Goal: Task Accomplishment & Management: Manage account settings

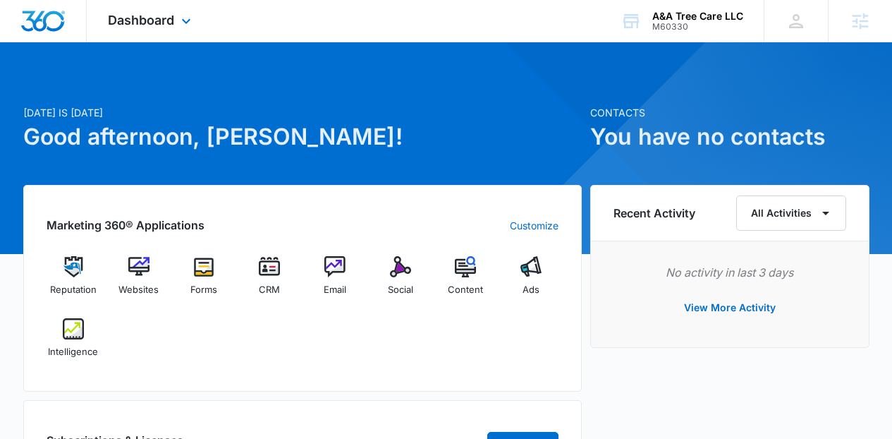
click at [134, 29] on div "Dashboard Apps Reputation Websites Forms CRM Email Social Content Ads Intellige…" at bounding box center [151, 21] width 129 height 42
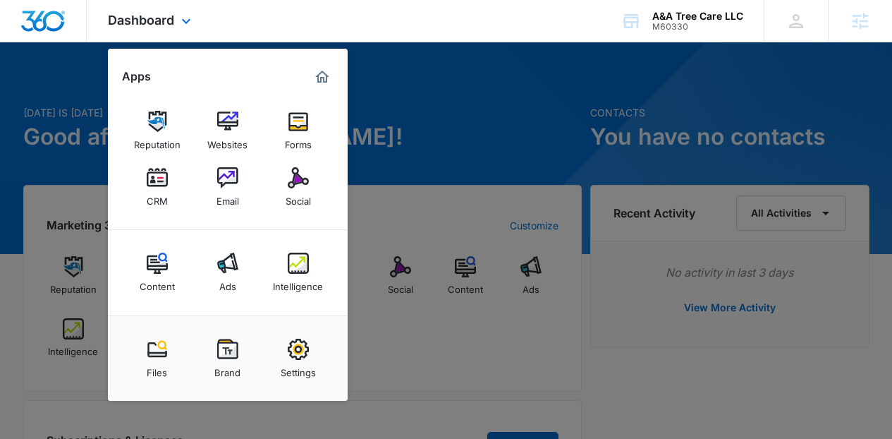
click at [195, 129] on div "Reputation Websites Forms CRM Email Social" at bounding box center [228, 159] width 240 height 142
click at [181, 127] on link "Reputation" at bounding box center [157, 131] width 54 height 54
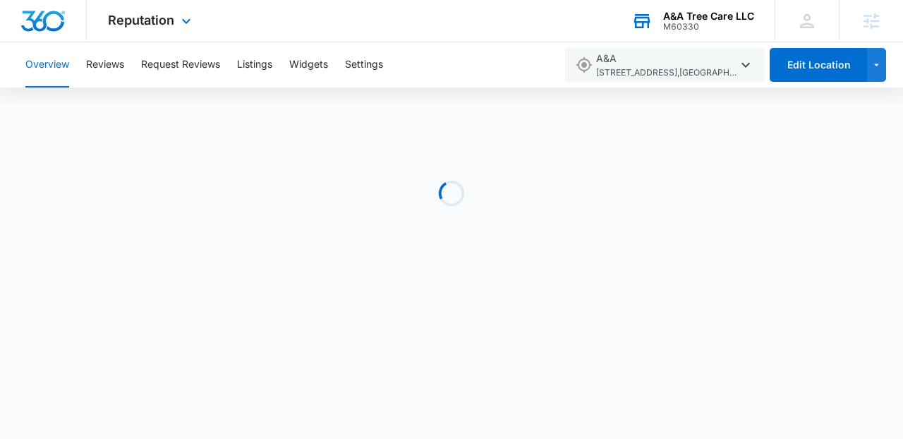
click at [690, 12] on div "A&A Tree Care LLC" at bounding box center [708, 16] width 91 height 11
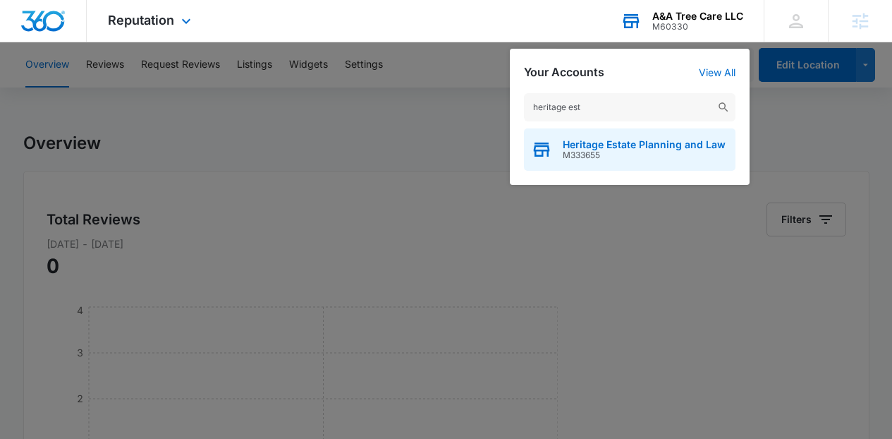
type input "heritage est"
click at [623, 156] on span "M333655" at bounding box center [644, 155] width 163 height 10
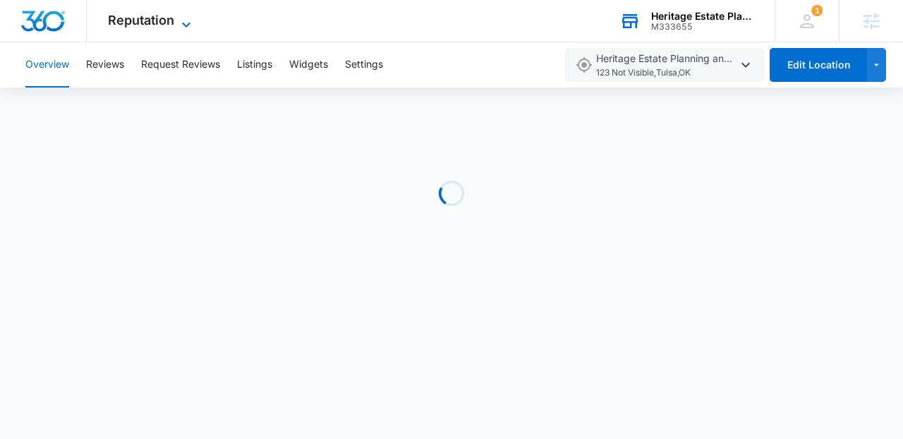
click at [165, 23] on span "Reputation" at bounding box center [141, 20] width 66 height 15
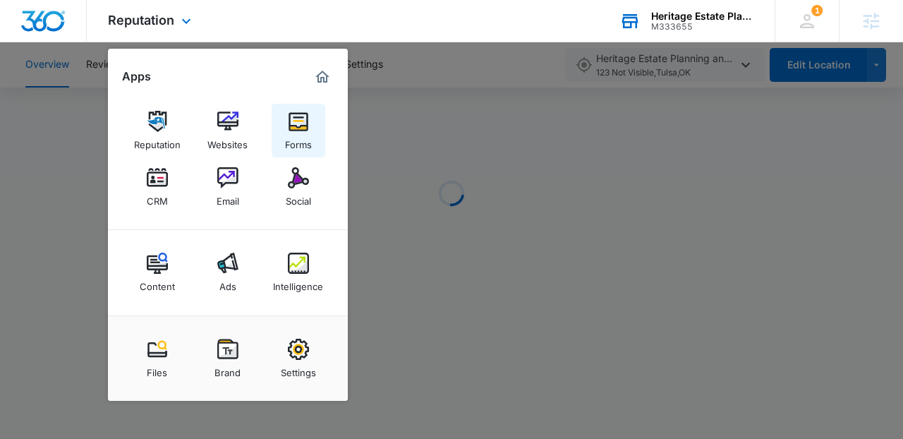
click at [298, 136] on div "Forms" at bounding box center [298, 141] width 27 height 18
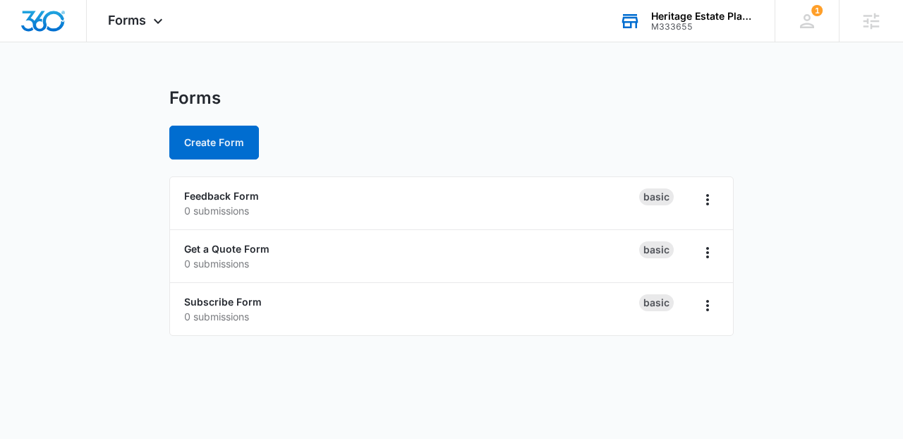
click at [442, 124] on div "Forms Create Form" at bounding box center [451, 123] width 564 height 72
click at [240, 298] on link "Subscribe Form" at bounding box center [223, 301] width 78 height 12
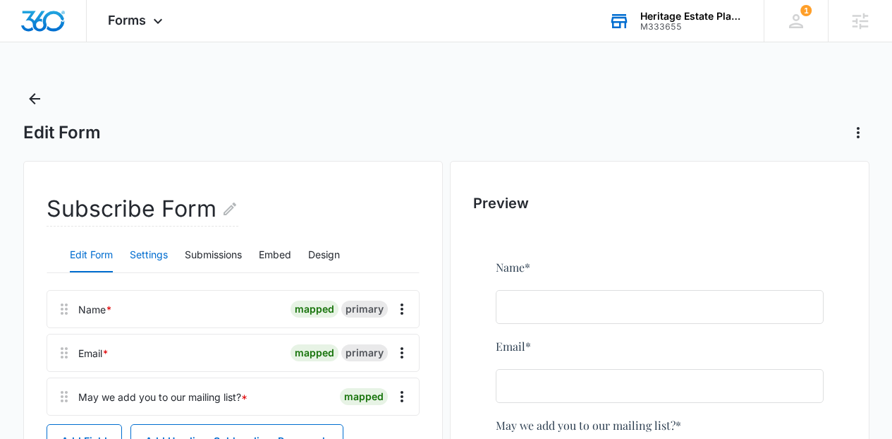
click at [145, 250] on button "Settings" at bounding box center [149, 255] width 38 height 34
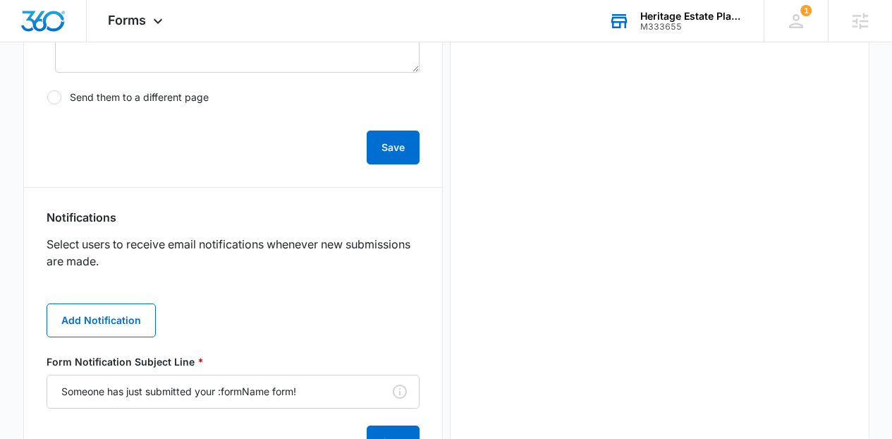
scroll to position [614, 0]
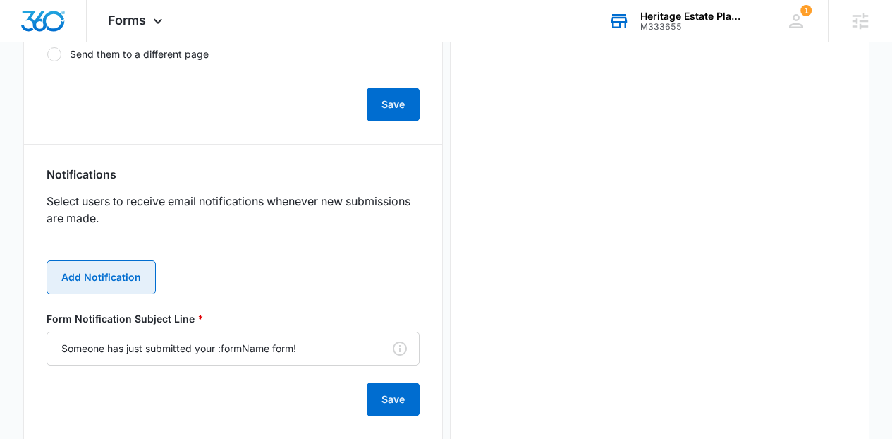
click at [96, 265] on button "Add Notification" at bounding box center [101, 277] width 109 height 34
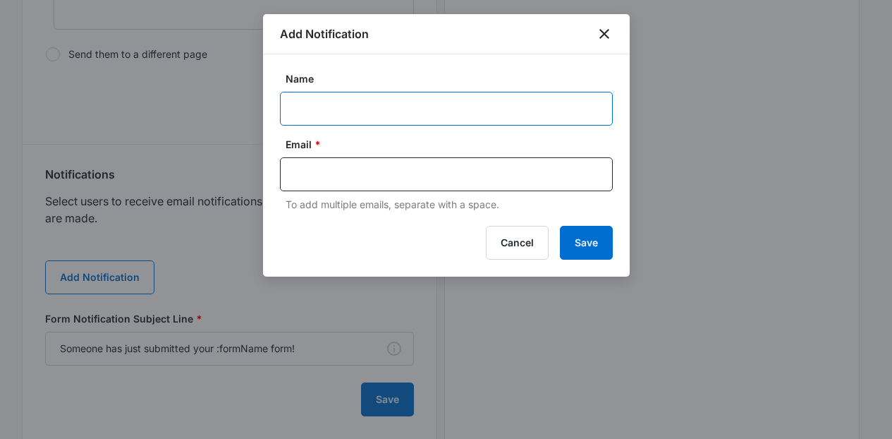
click at [370, 118] on input "Name" at bounding box center [446, 109] width 333 height 34
paste input "laurenchappy@gmail.com"
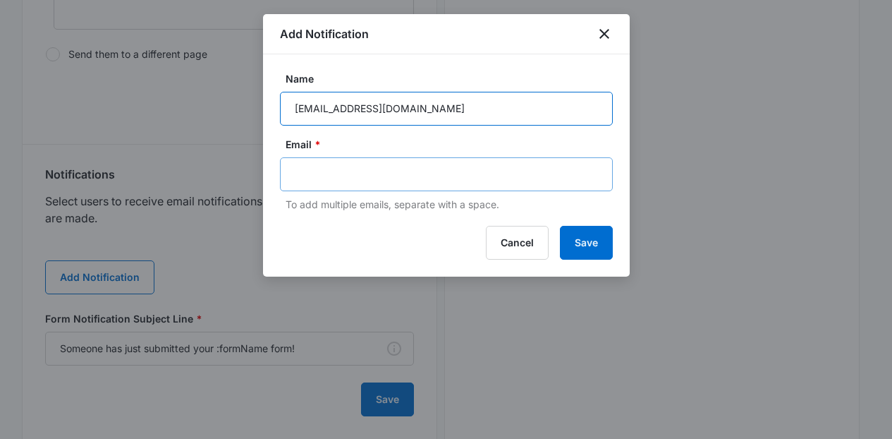
type input "laurenchappy@gmail.com"
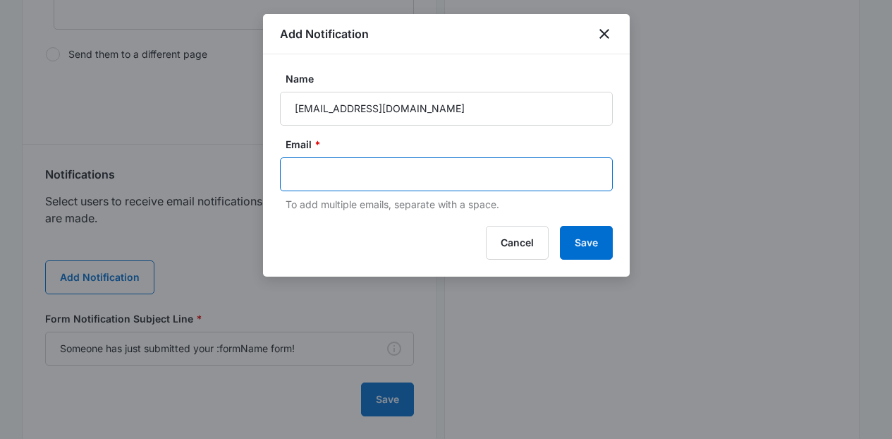
click at [345, 181] on input "text" at bounding box center [448, 174] width 306 height 21
paste input "laurenchappy@gmail.com"
type input "laurenchappy@gmail.com"
click at [580, 259] on button "Save" at bounding box center [586, 243] width 53 height 34
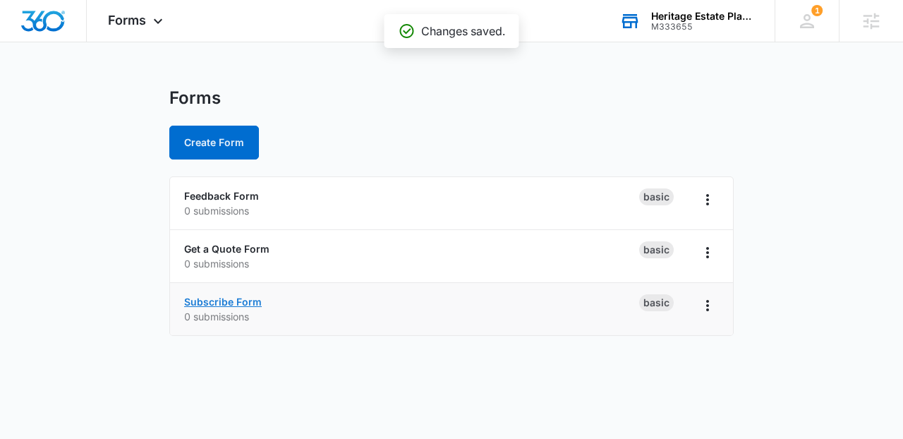
click at [209, 300] on link "Subscribe Form" at bounding box center [223, 301] width 78 height 12
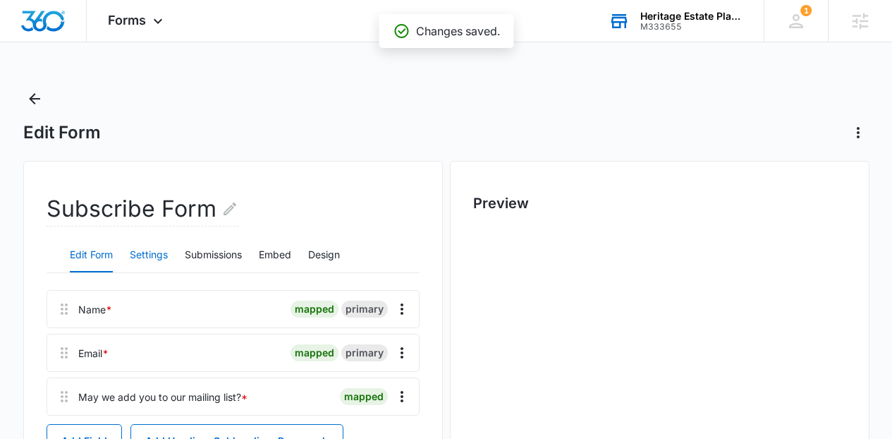
click at [150, 238] on button "Settings" at bounding box center [149, 255] width 38 height 34
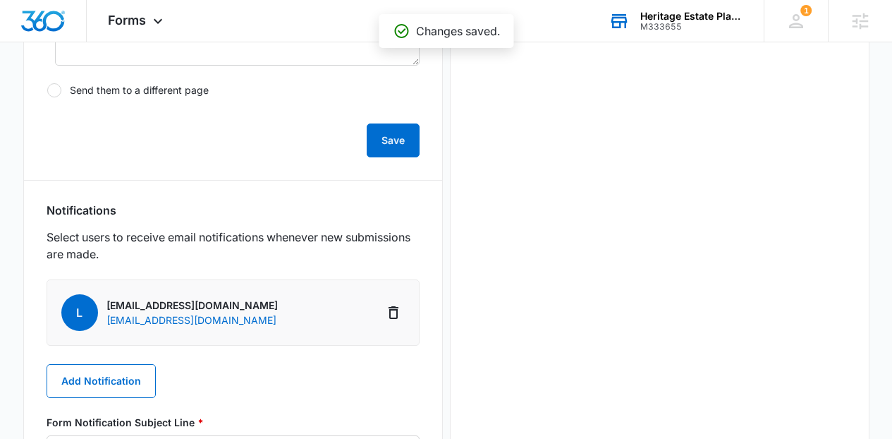
scroll to position [553, 0]
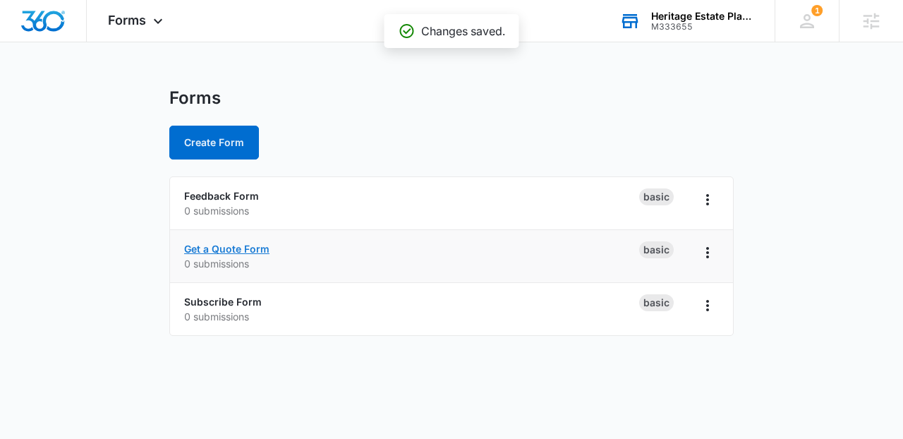
click at [217, 253] on link "Get a Quote Form" at bounding box center [226, 249] width 85 height 12
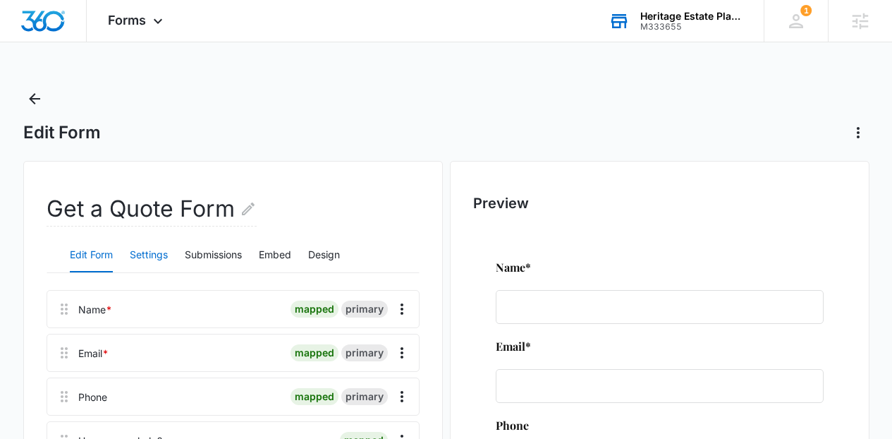
click at [149, 252] on button "Settings" at bounding box center [149, 255] width 38 height 34
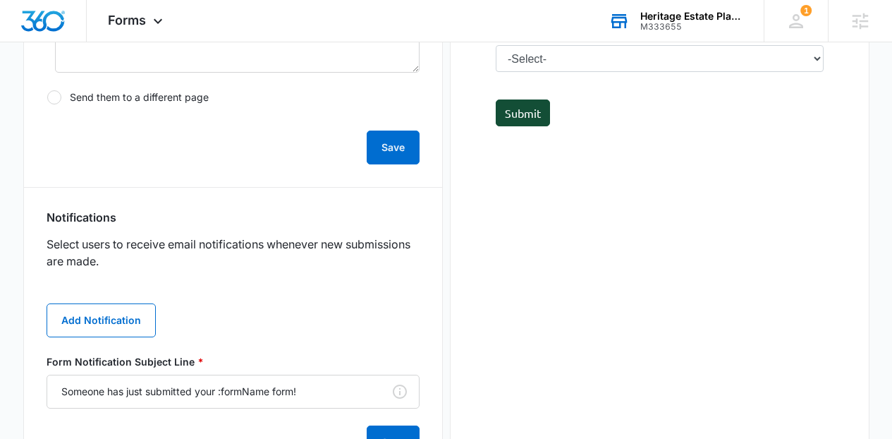
scroll to position [570, 0]
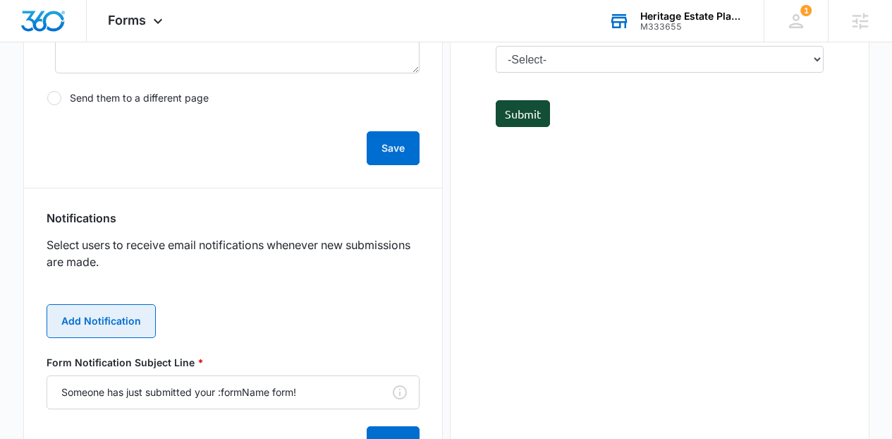
click at [102, 328] on button "Add Notification" at bounding box center [101, 321] width 109 height 34
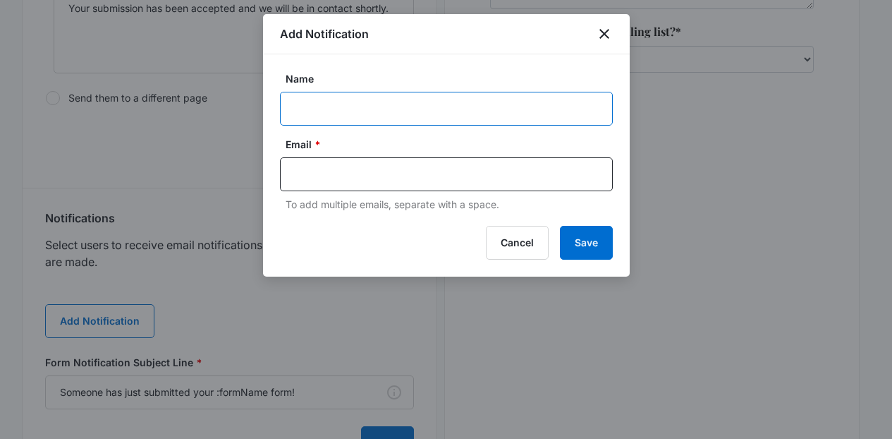
click at [401, 98] on input "Name" at bounding box center [446, 109] width 333 height 34
paste input "laurenchappy@gmail.com"
type input "laurenchappy@gmail.com"
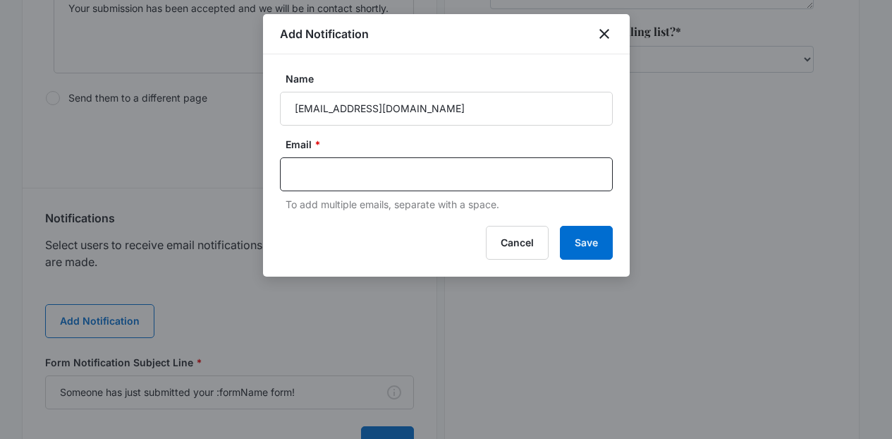
click at [346, 154] on div "Email * To add multiple emails, separate with a space." at bounding box center [446, 174] width 333 height 75
click at [362, 190] on div at bounding box center [446, 174] width 333 height 34
click at [353, 183] on input "text" at bounding box center [448, 174] width 306 height 21
paste input "laurenchappy@gmail.com"
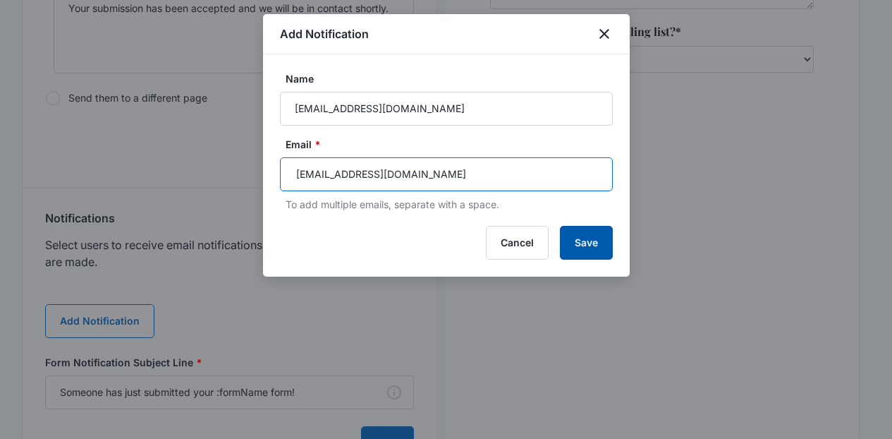
type input "laurenchappy@gmail.com"
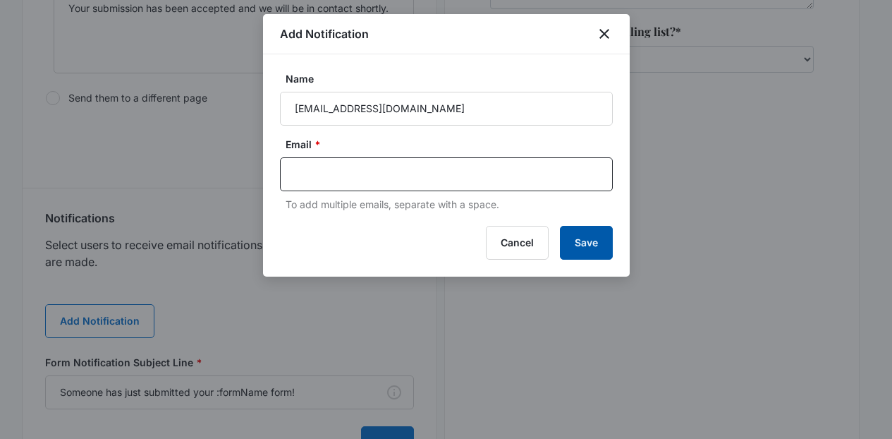
click at [570, 249] on button "Save" at bounding box center [586, 243] width 53 height 34
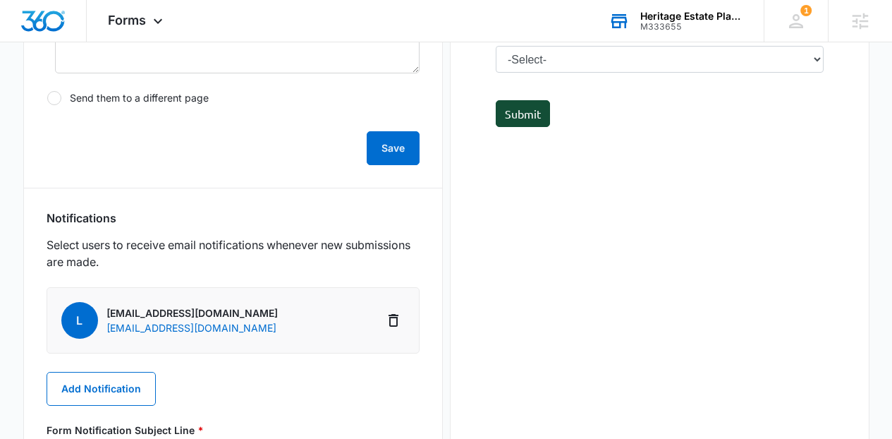
click at [160, 377] on div "l laurenchappy@gmail.com laurenchappy@gmail.com Add Notification Form Notificat…" at bounding box center [233, 407] width 373 height 240
click at [137, 379] on button "Add Notification" at bounding box center [101, 389] width 109 height 34
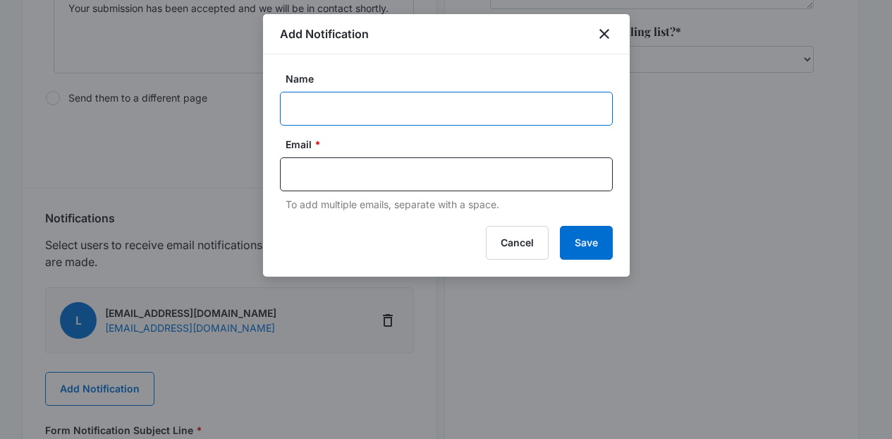
click at [400, 110] on input "Name" at bounding box center [446, 109] width 333 height 34
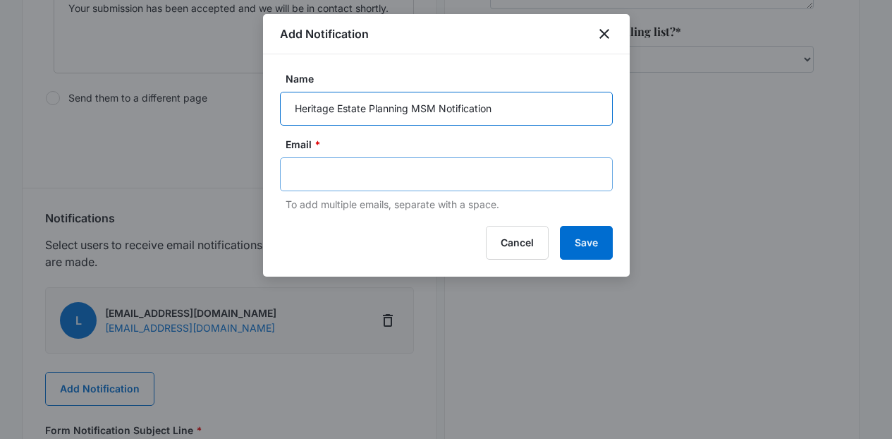
type input "Heritage Estate Planning MSM Notification"
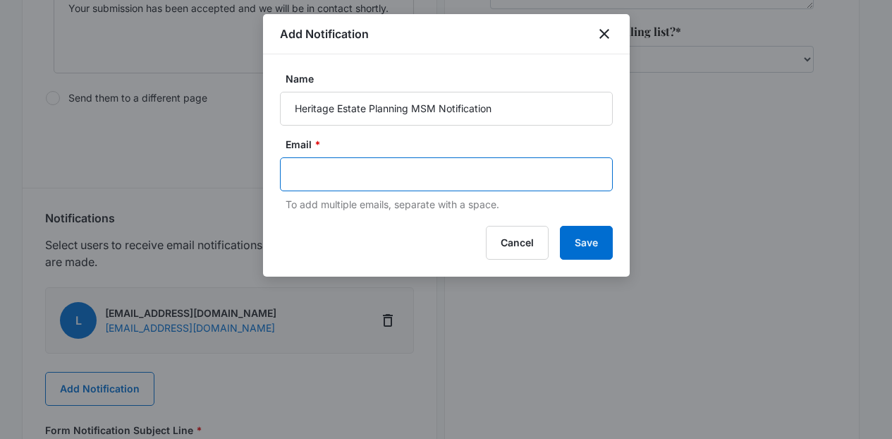
click at [403, 174] on input "text" at bounding box center [448, 174] width 306 height 21
paste input "[PERSON_NAME][EMAIL_ADDRESS][PERSON_NAME][DOMAIN_NAME]"
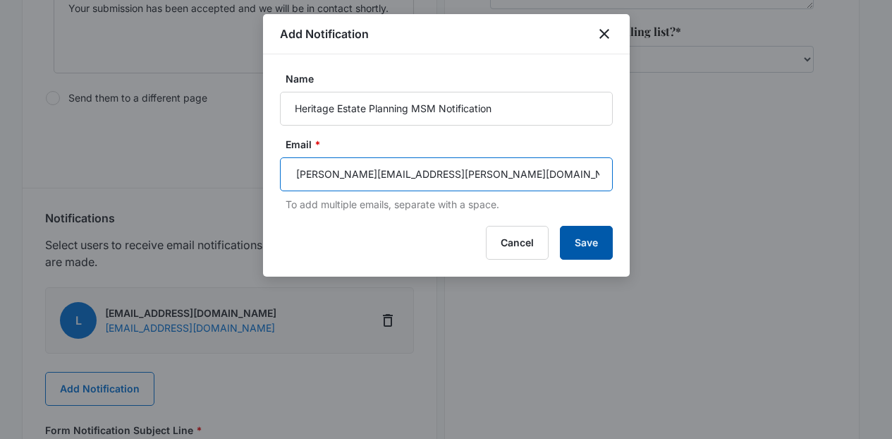
type input "[PERSON_NAME][EMAIL_ADDRESS][PERSON_NAME][DOMAIN_NAME]"
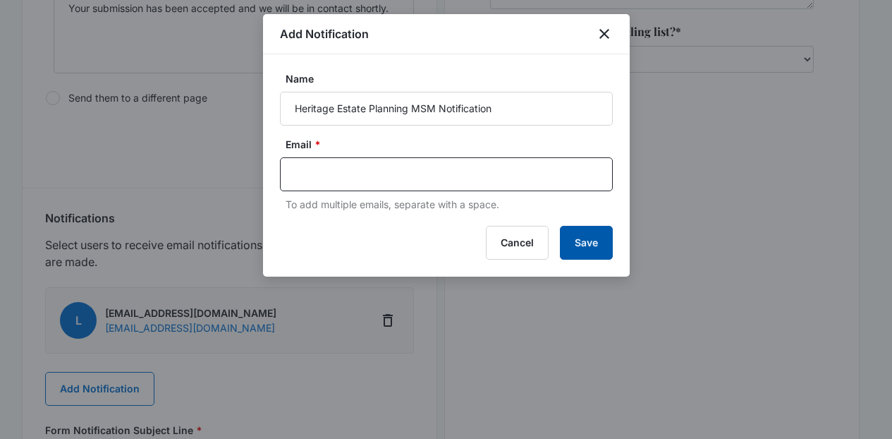
click at [585, 247] on button "Save" at bounding box center [586, 243] width 53 height 34
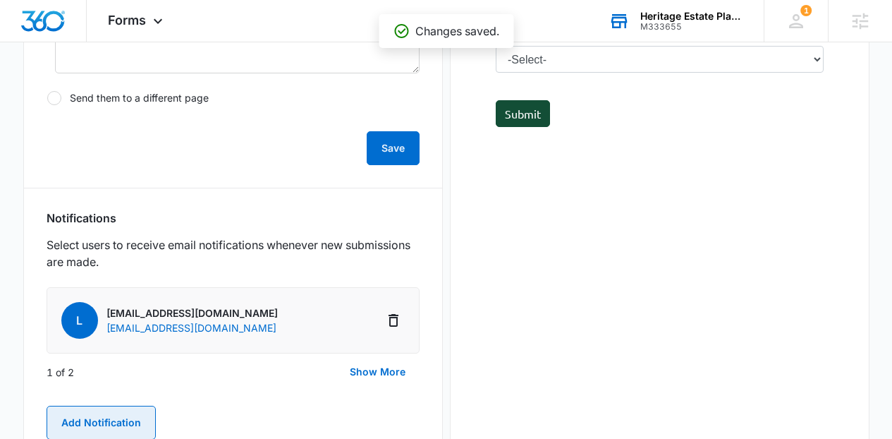
scroll to position [570, 0]
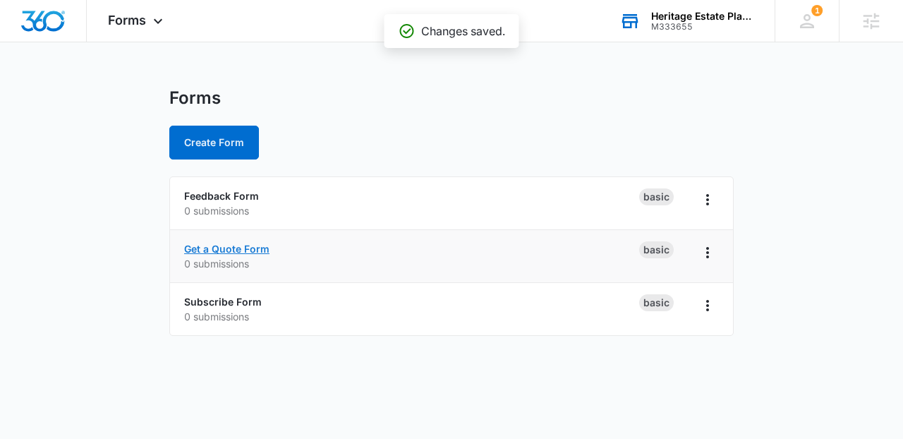
click at [231, 248] on link "Get a Quote Form" at bounding box center [226, 249] width 85 height 12
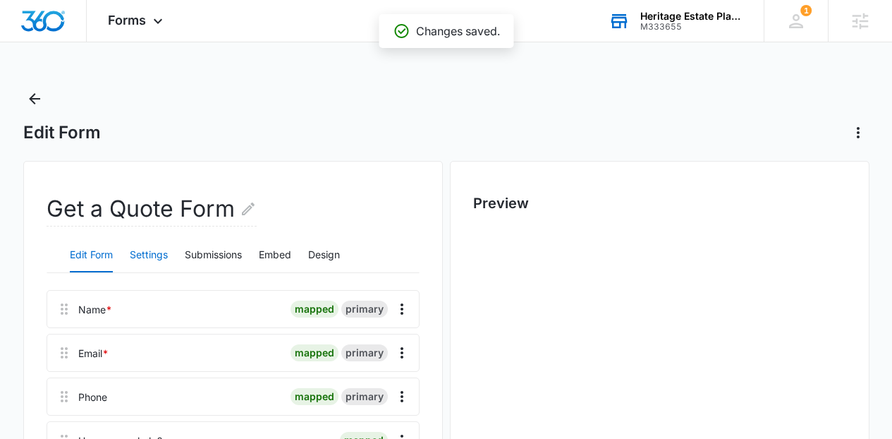
click at [144, 257] on button "Settings" at bounding box center [149, 255] width 38 height 34
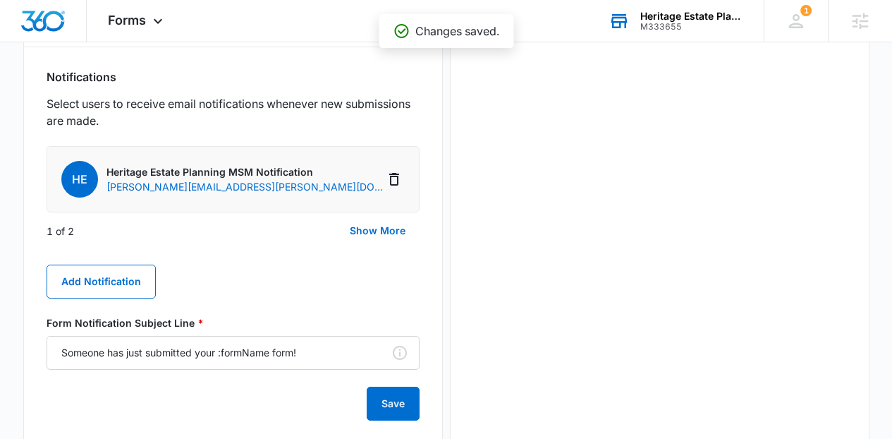
scroll to position [730, 0]
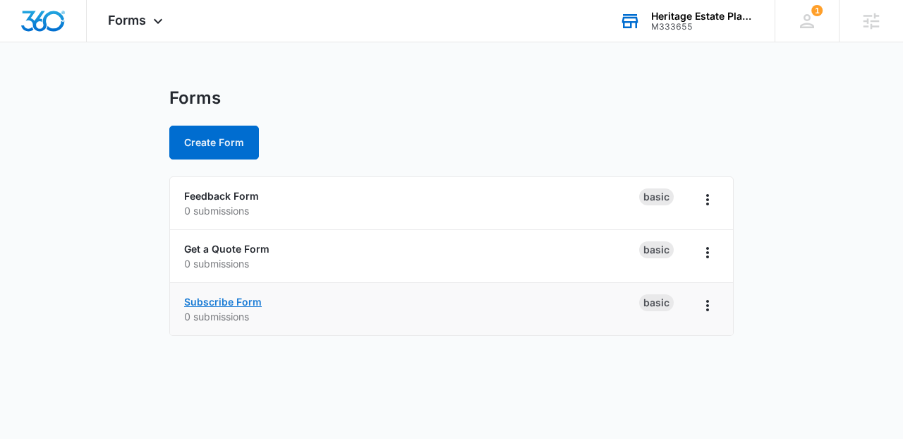
click at [229, 301] on link "Subscribe Form" at bounding box center [223, 301] width 78 height 12
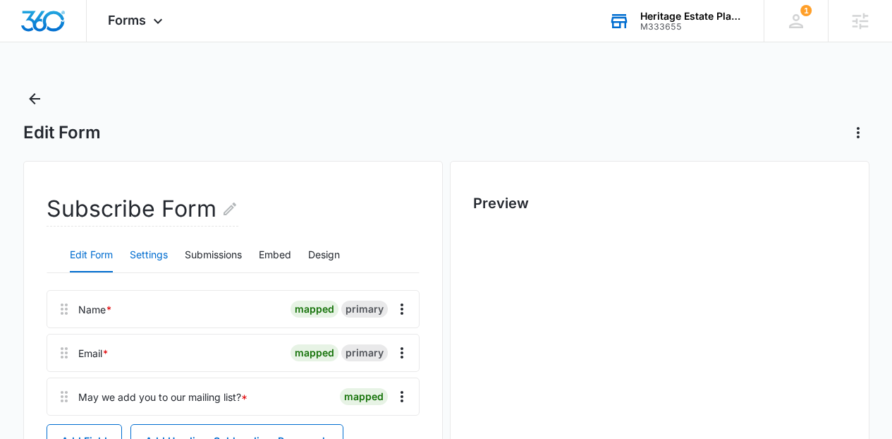
click at [141, 258] on button "Settings" at bounding box center [149, 255] width 38 height 34
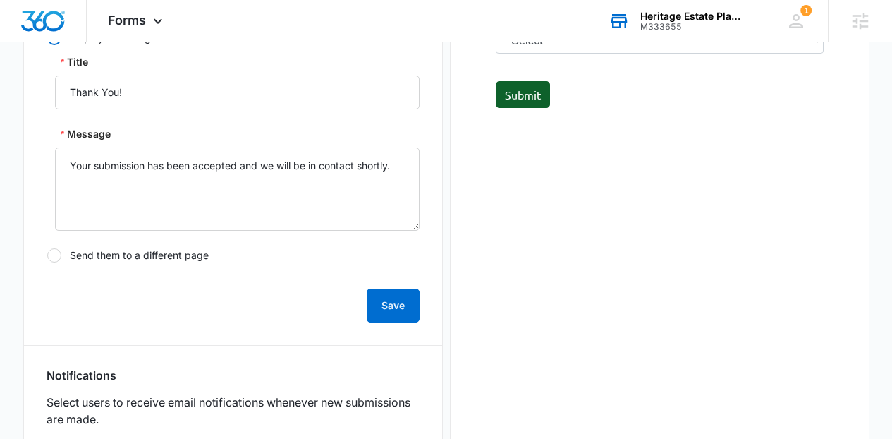
scroll to position [647, 0]
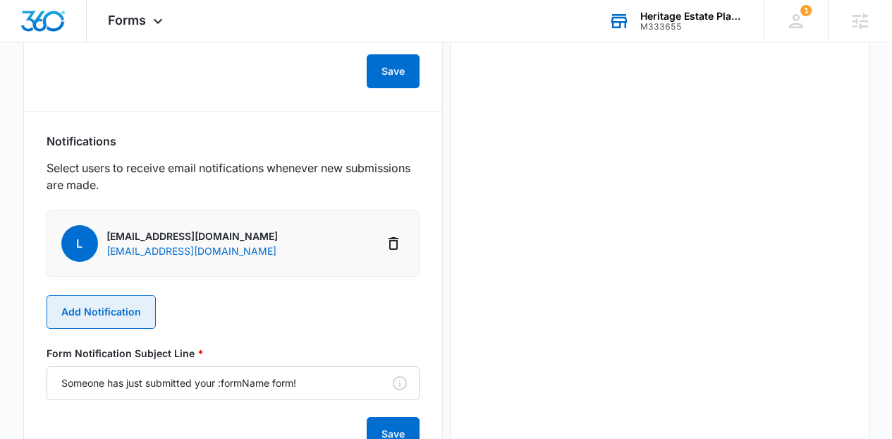
click at [117, 306] on button "Add Notification" at bounding box center [101, 312] width 109 height 34
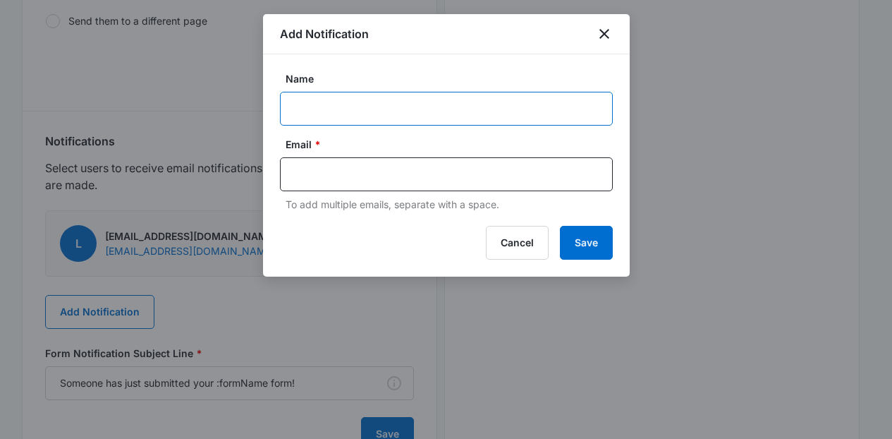
click at [328, 113] on input "Name" at bounding box center [446, 109] width 333 height 34
type input "Heritage Estate Planning MSM Notification"
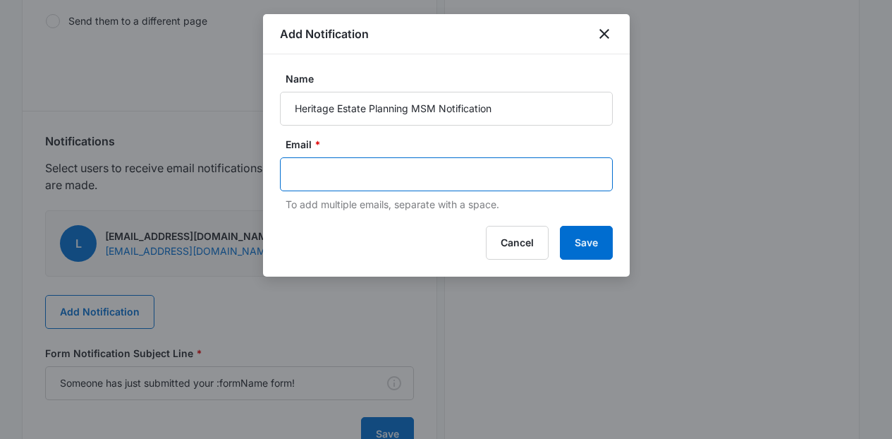
click at [391, 168] on input "text" at bounding box center [448, 174] width 306 height 21
paste input "[PERSON_NAME][EMAIL_ADDRESS][PERSON_NAME][DOMAIN_NAME]"
type input "[PERSON_NAME][EMAIL_ADDRESS][PERSON_NAME][DOMAIN_NAME]"
click at [577, 225] on div "Add Notification Name Heritage Estate Planning MSM Notification Email * To add …" at bounding box center [446, 145] width 367 height 262
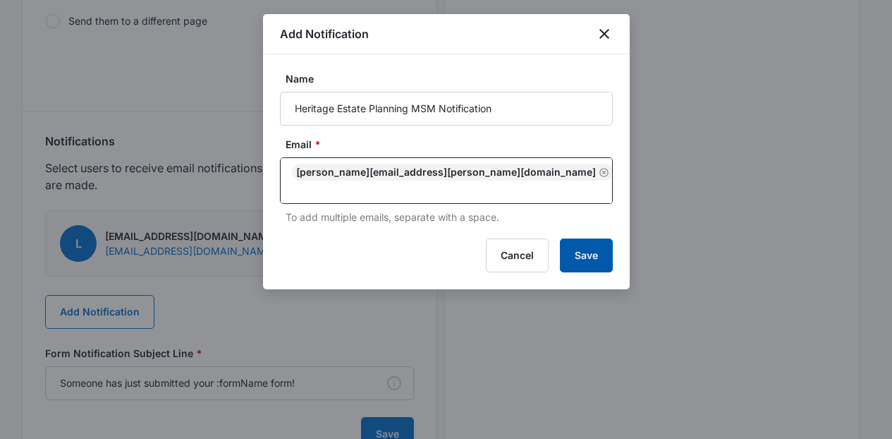
click at [588, 245] on button "Save" at bounding box center [586, 255] width 53 height 34
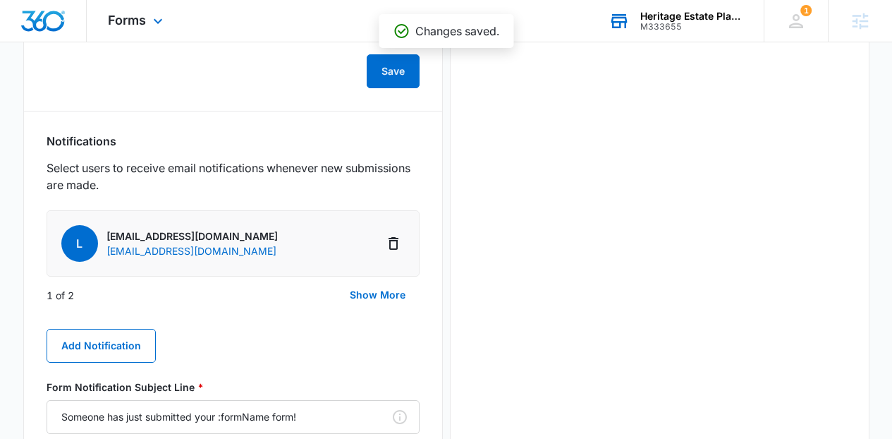
click at [152, 39] on div "Forms Apps Reputation Websites Forms CRM Email Social Content Ads Intelligence …" at bounding box center [137, 21] width 101 height 42
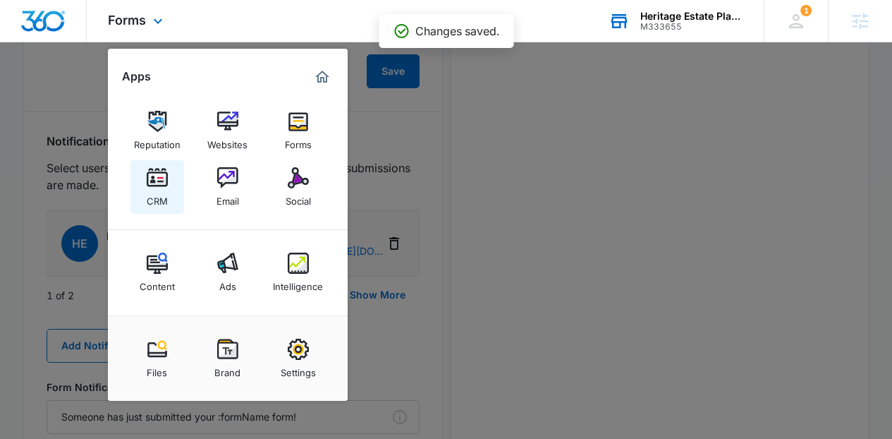
click at [159, 178] on img at bounding box center [157, 177] width 21 height 21
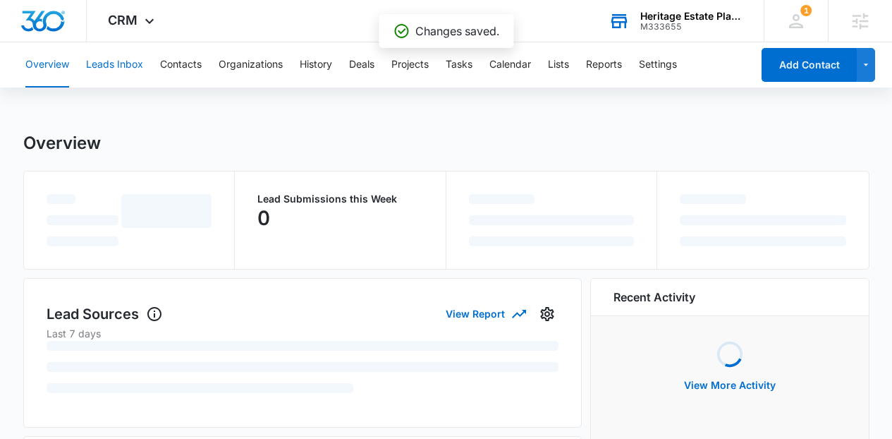
click at [115, 84] on button "Leads Inbox" at bounding box center [114, 64] width 57 height 45
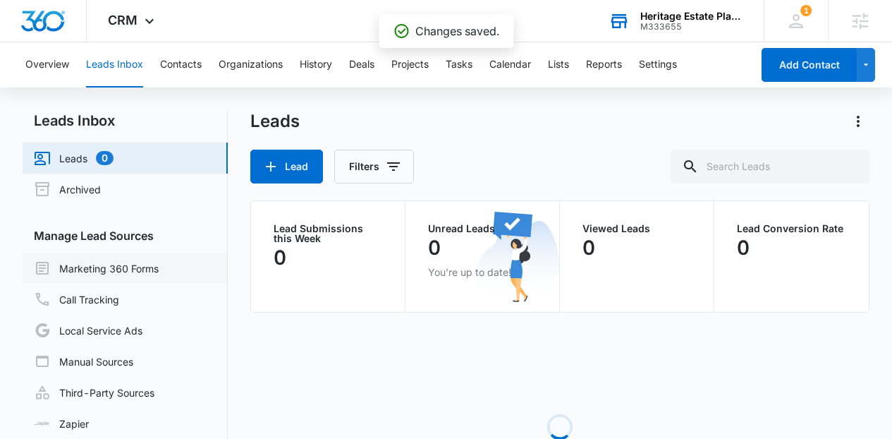
click at [128, 260] on link "Marketing 360 Forms" at bounding box center [96, 268] width 125 height 17
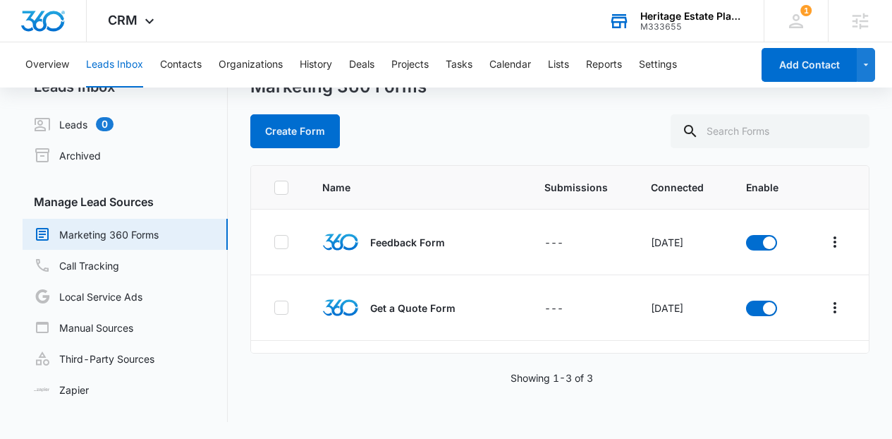
scroll to position [53, 0]
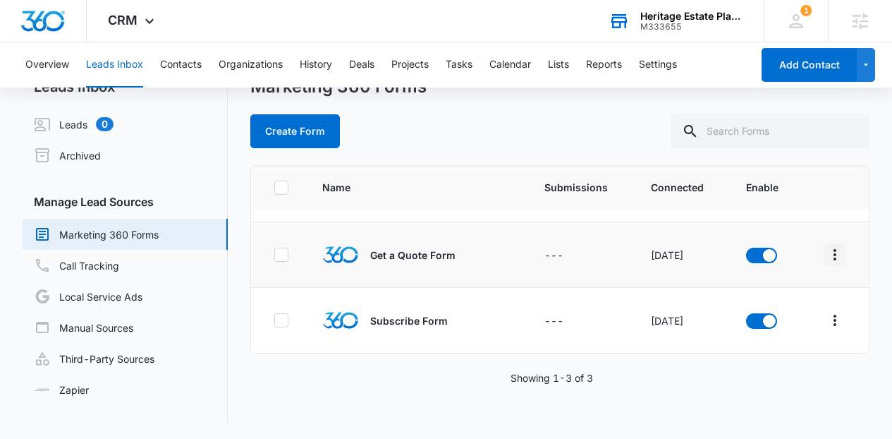
click at [826, 259] on icon "Overflow Menu" at bounding box center [834, 254] width 17 height 17
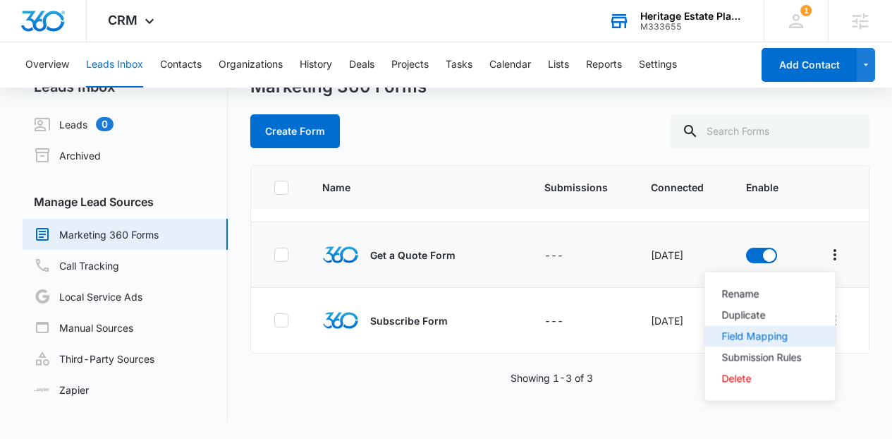
click at [747, 338] on div "Field Mapping" at bounding box center [762, 336] width 80 height 10
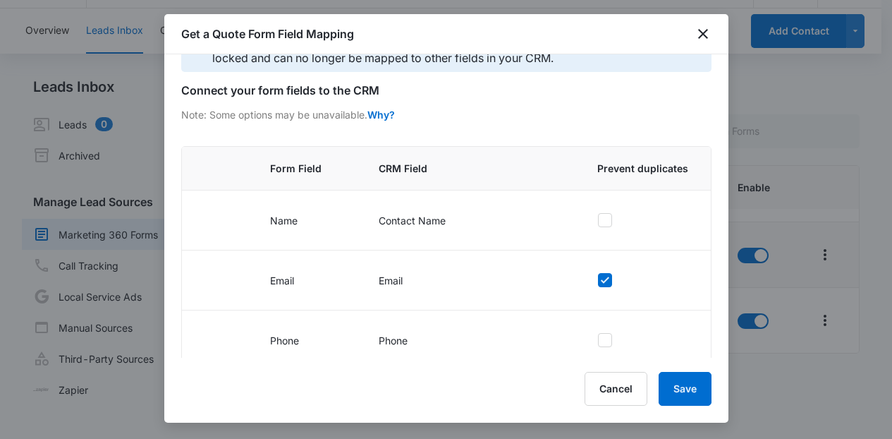
scroll to position [195, 0]
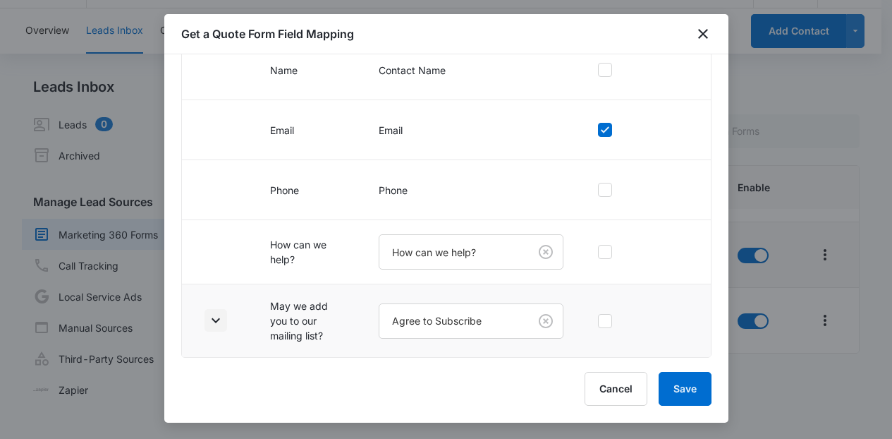
click at [215, 319] on icon "button" at bounding box center [215, 320] width 17 height 17
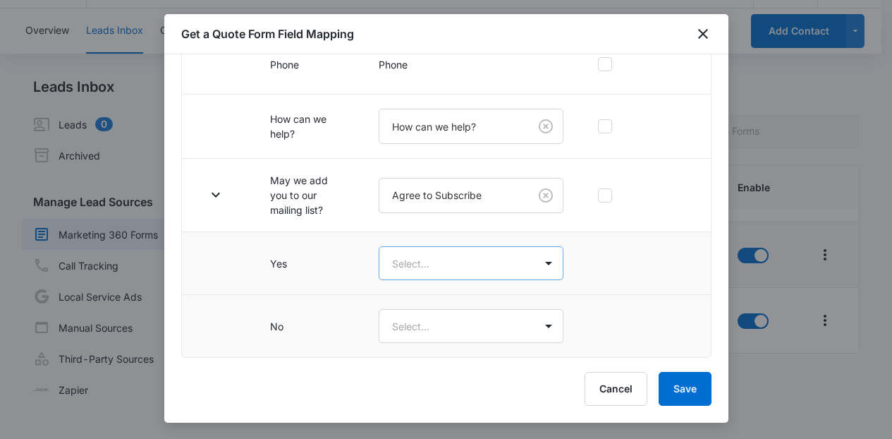
click at [499, 249] on body "CRM Apps Reputation Websites Forms CRM Email Social Content Ads Intelligence Fi…" at bounding box center [446, 202] width 892 height 472
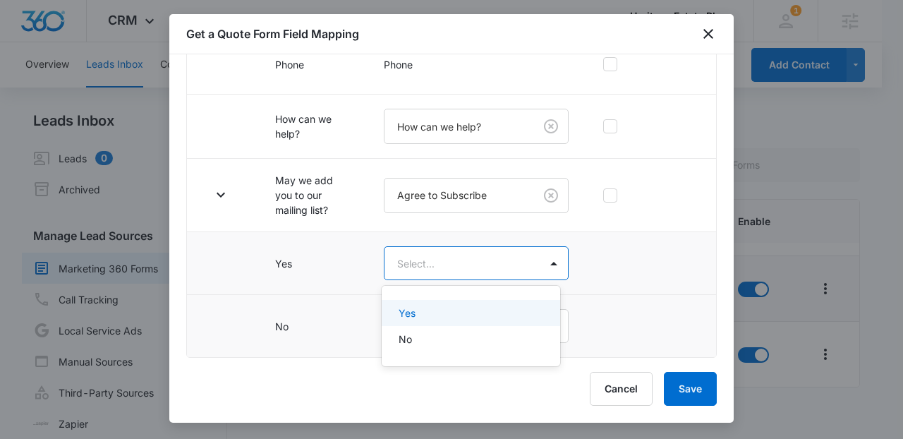
click at [451, 315] on div "Yes" at bounding box center [468, 312] width 141 height 15
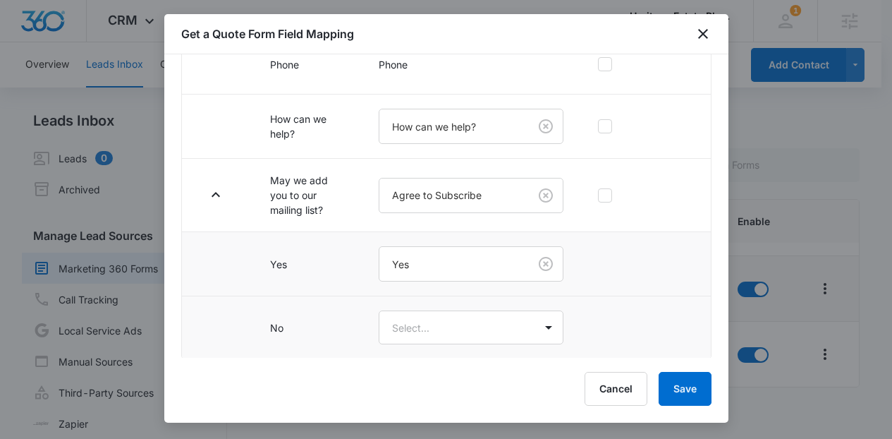
click at [451, 315] on body "CRM Apps Reputation Websites Forms CRM Email Social Content Ads Intelligence Fi…" at bounding box center [446, 236] width 892 height 472
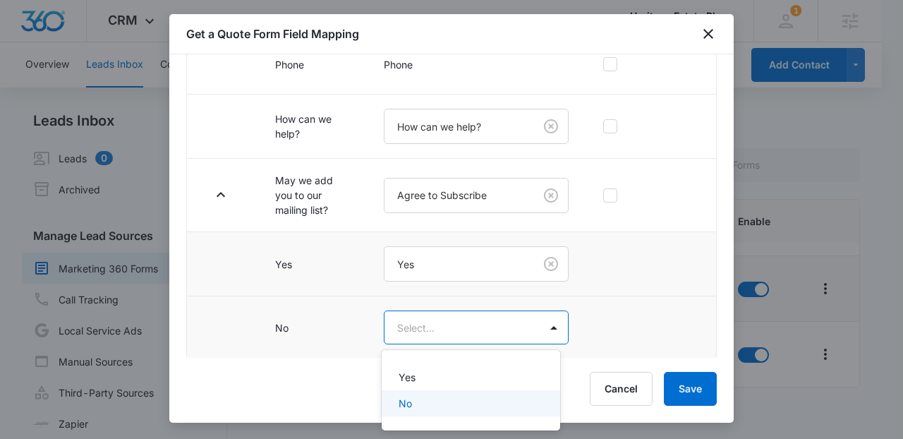
click at [432, 393] on div "No" at bounding box center [471, 403] width 178 height 26
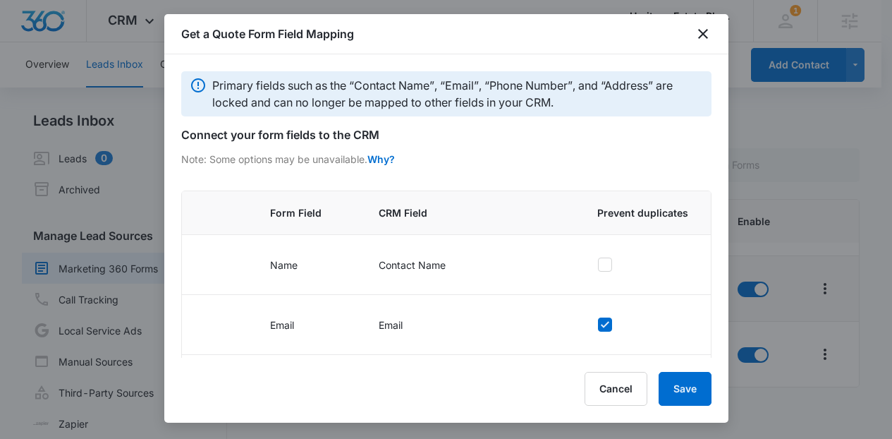
scroll to position [323, 0]
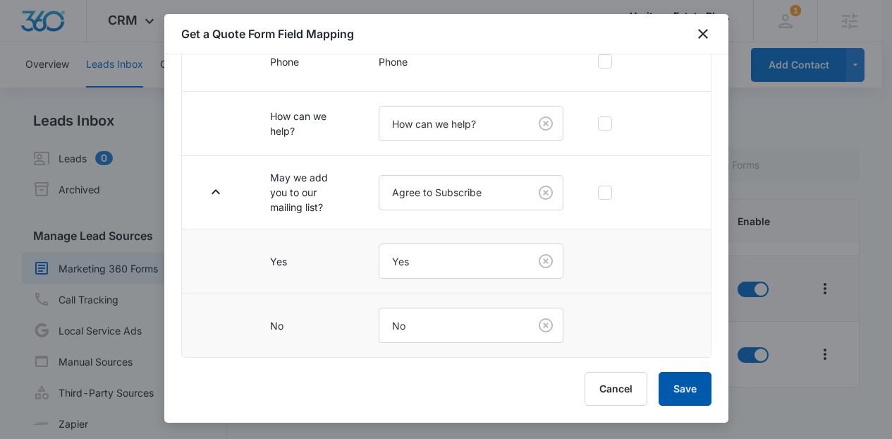
click at [681, 393] on button "Save" at bounding box center [685, 389] width 53 height 34
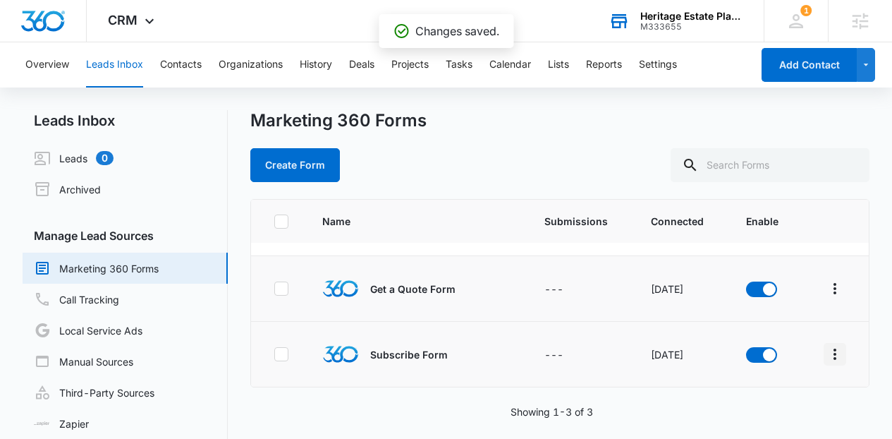
click at [834, 355] on button "Overflow Menu" at bounding box center [835, 354] width 23 height 23
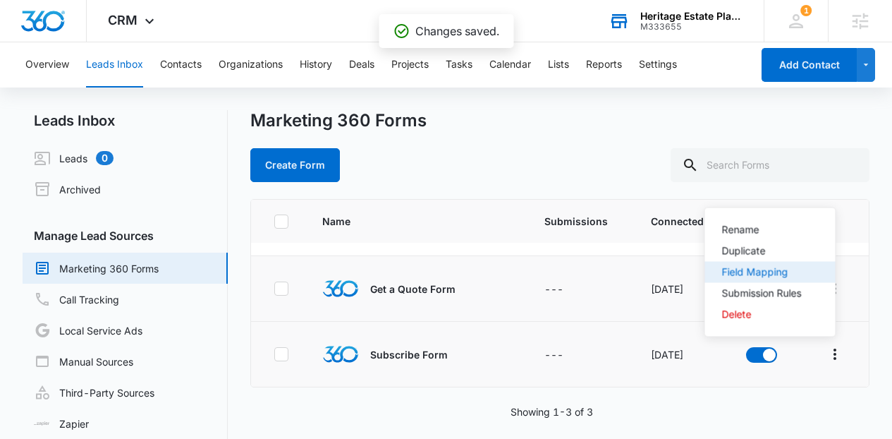
click at [786, 277] on button "Field Mapping" at bounding box center [770, 272] width 130 height 21
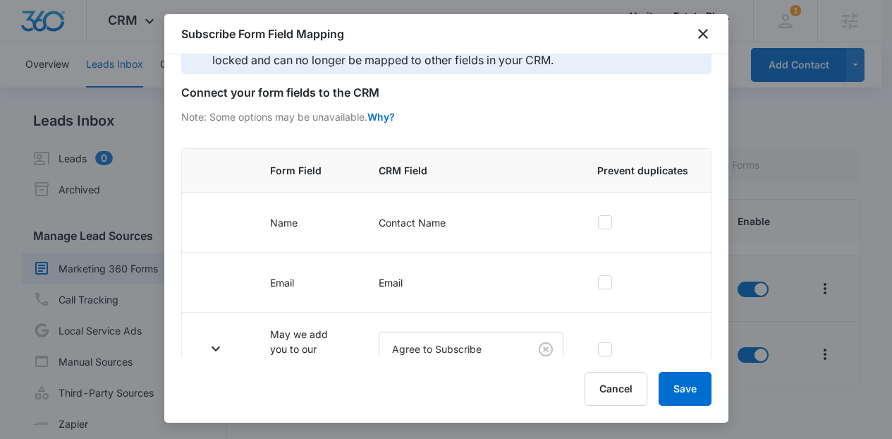
scroll to position [71, 0]
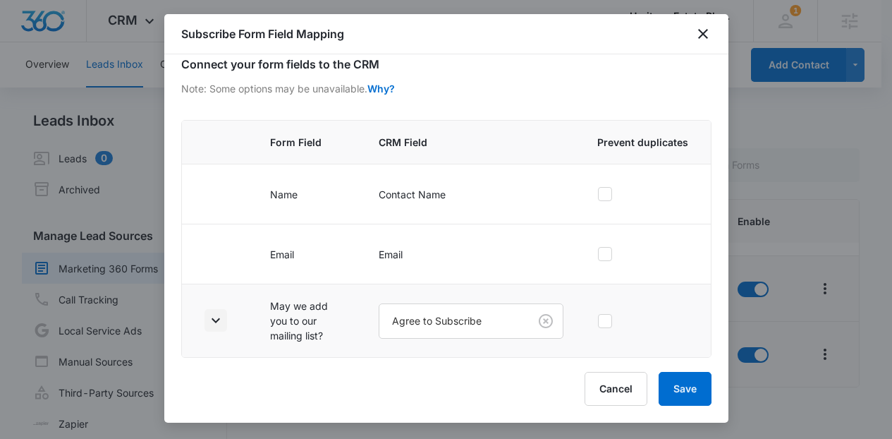
click at [226, 324] on button "button" at bounding box center [216, 320] width 23 height 23
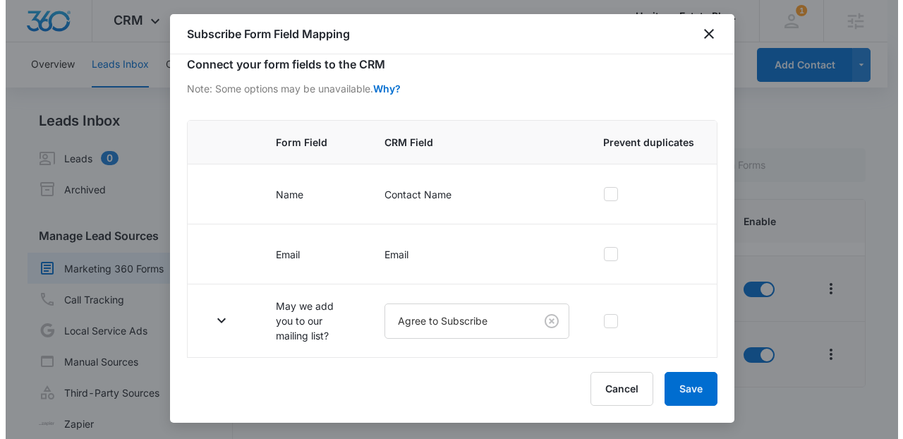
scroll to position [196, 0]
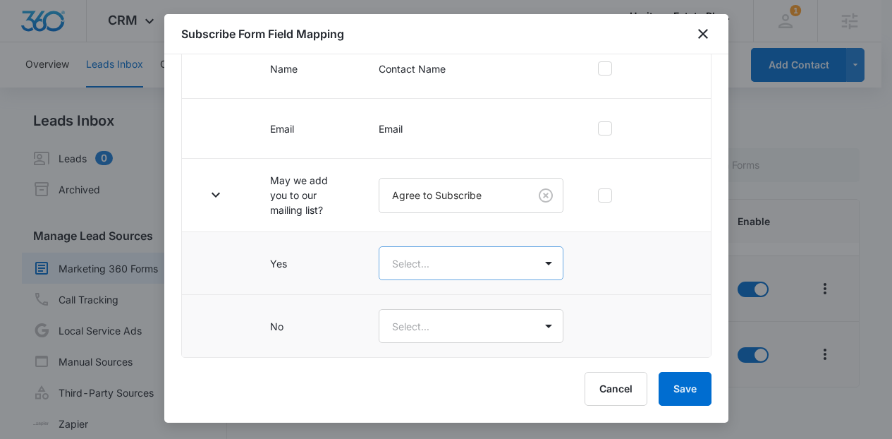
click at [492, 270] on body "CRM Apps Reputation Websites Forms CRM Email Social Content Ads Intelligence Fi…" at bounding box center [446, 236] width 892 height 472
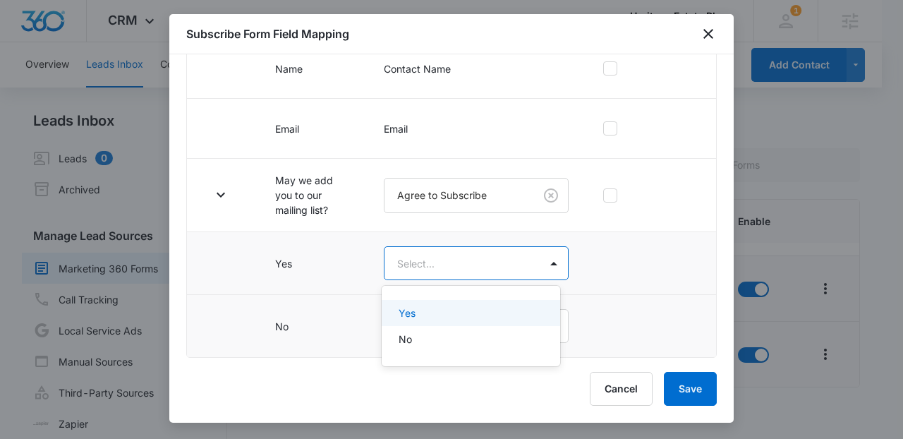
click at [448, 295] on div at bounding box center [451, 219] width 903 height 439
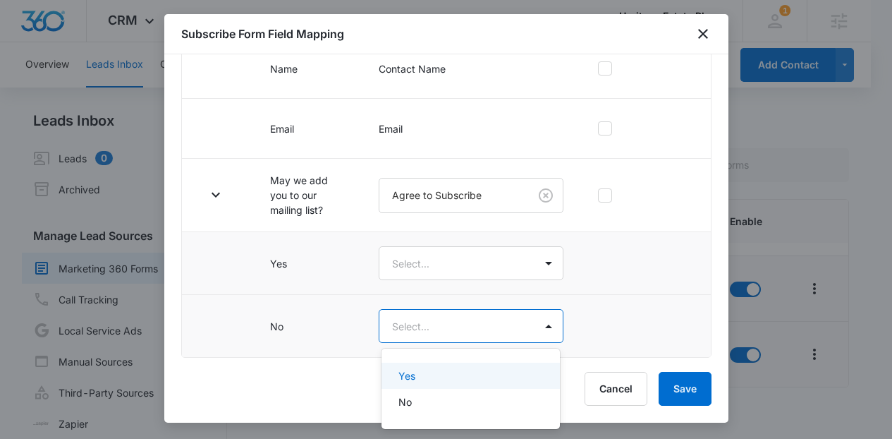
click at [448, 309] on body "CRM Apps Reputation Websites Forms CRM Email Social Content Ads Intelligence Fi…" at bounding box center [446, 219] width 892 height 439
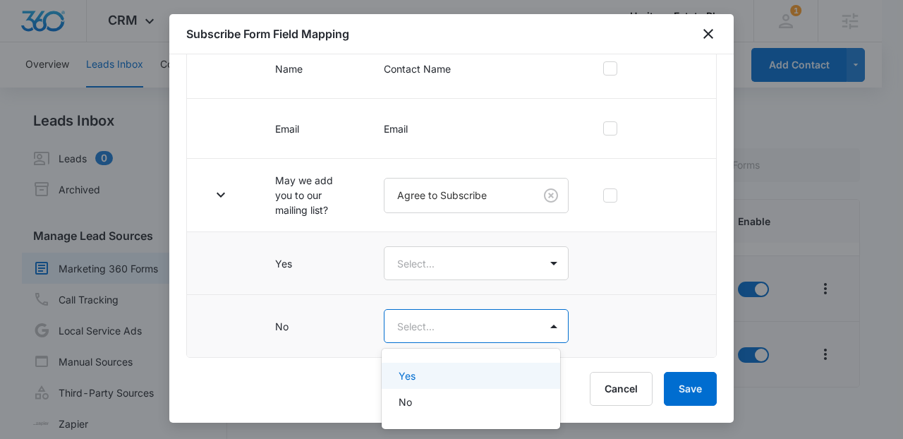
click at [423, 267] on div at bounding box center [451, 219] width 903 height 439
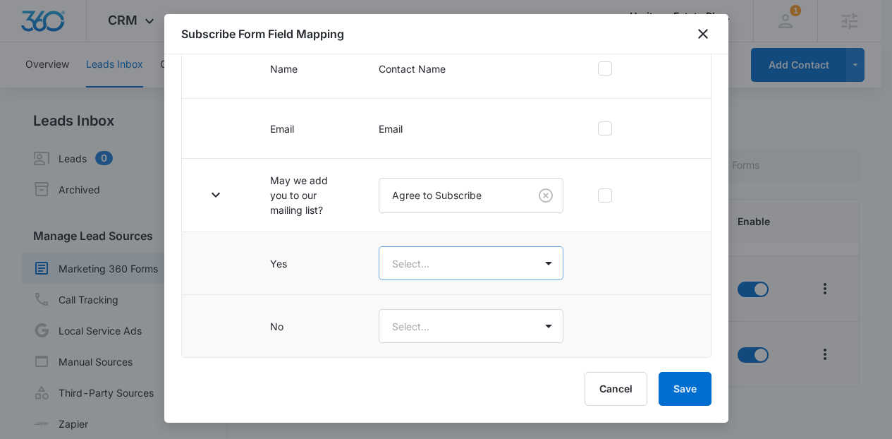
click at [425, 274] on body "CRM Apps Reputation Websites Forms CRM Email Social Content Ads Intelligence Fi…" at bounding box center [446, 236] width 892 height 472
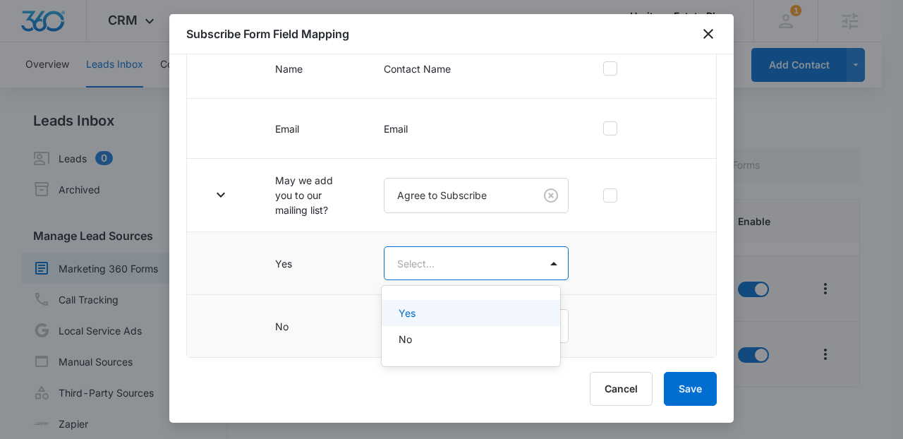
click at [422, 307] on div "Yes" at bounding box center [468, 312] width 141 height 15
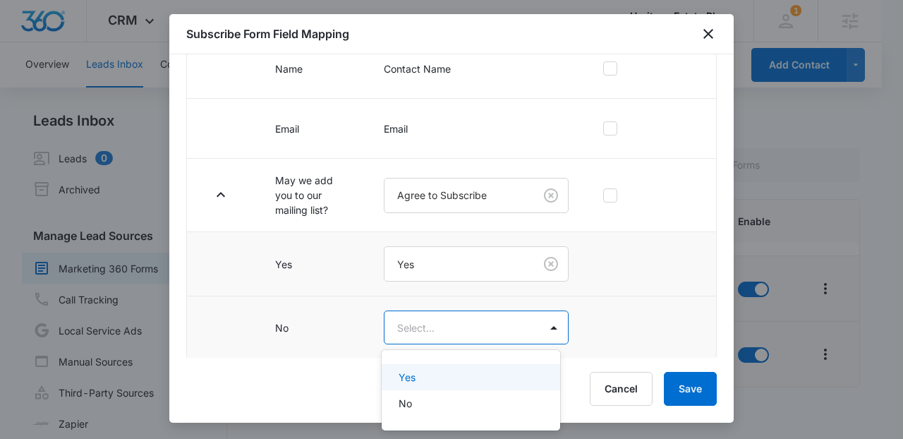
click at [422, 329] on body "CRM Apps Reputation Websites Forms CRM Email Social Content Ads Intelligence Fi…" at bounding box center [451, 219] width 903 height 439
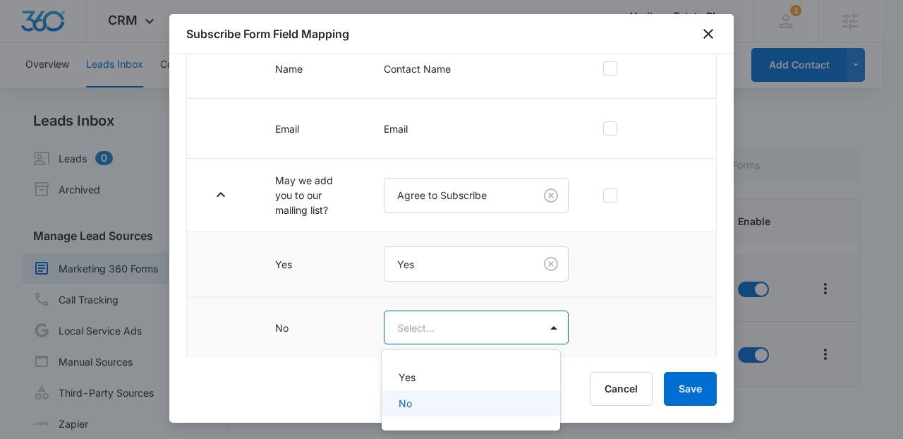
click at [419, 401] on div "No" at bounding box center [468, 403] width 141 height 15
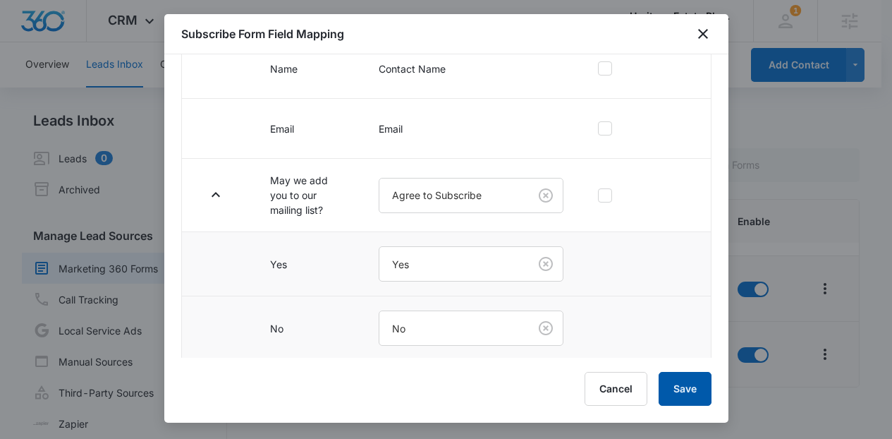
click at [692, 403] on button "Save" at bounding box center [685, 389] width 53 height 34
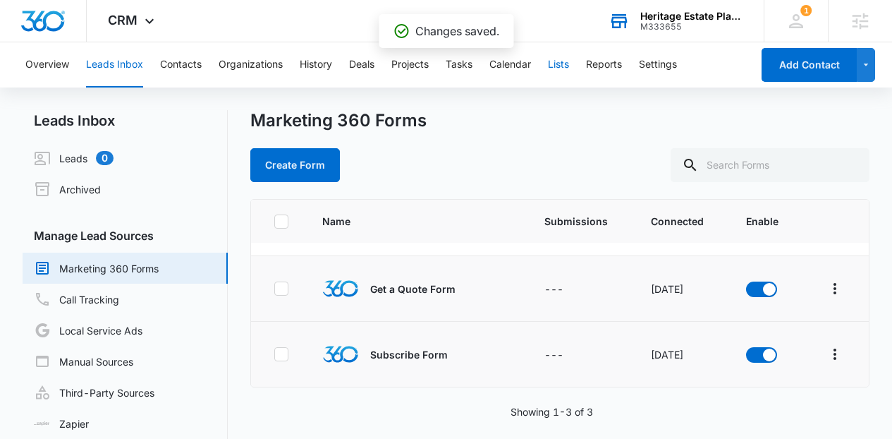
click at [562, 65] on button "Lists" at bounding box center [558, 64] width 21 height 45
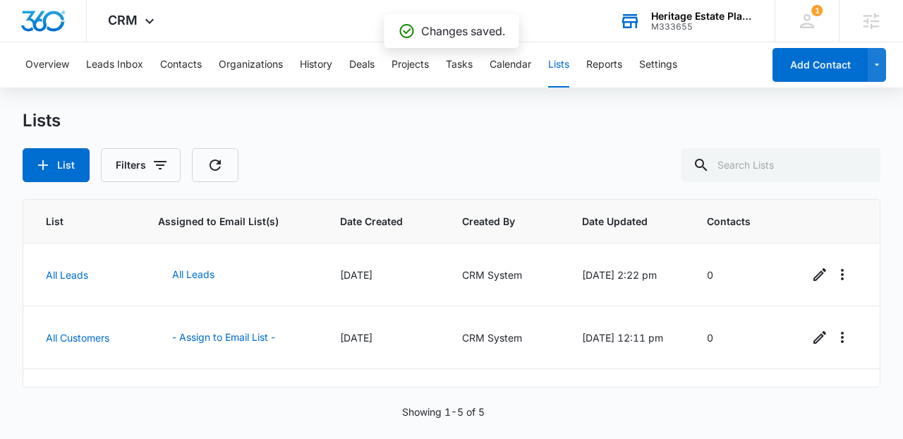
scroll to position [170, 0]
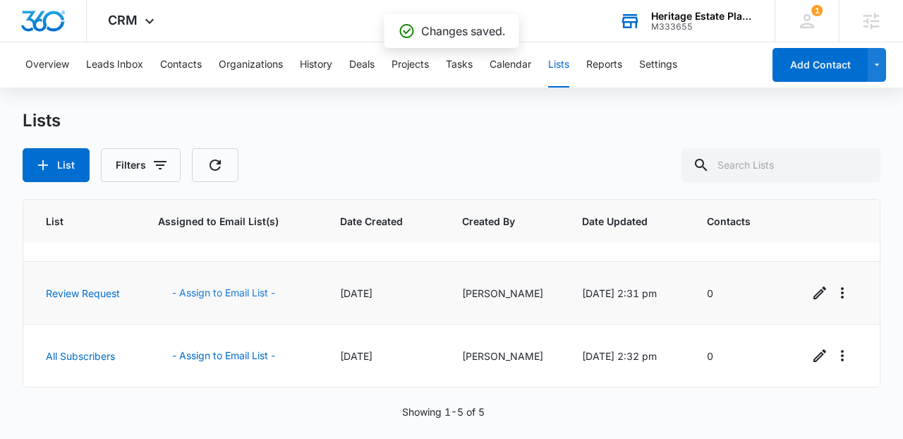
click at [258, 292] on button "- Assign to Email List -" at bounding box center [223, 293] width 131 height 34
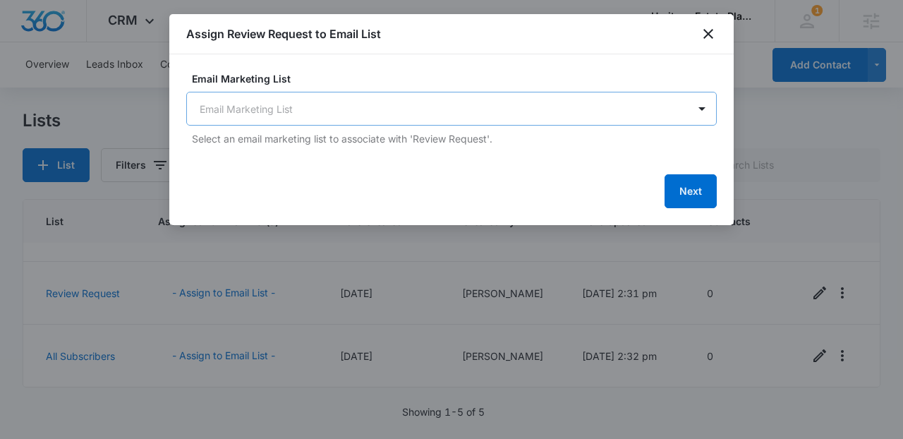
click at [278, 111] on body "CRM Apps Reputation Websites Forms CRM Email Social Content Ads Intelligence Fi…" at bounding box center [451, 219] width 903 height 439
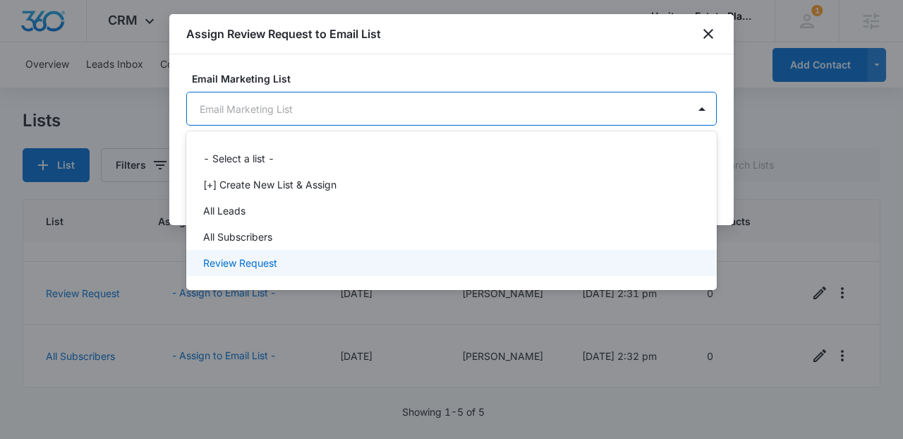
click at [257, 258] on p "Review Request" at bounding box center [240, 262] width 74 height 15
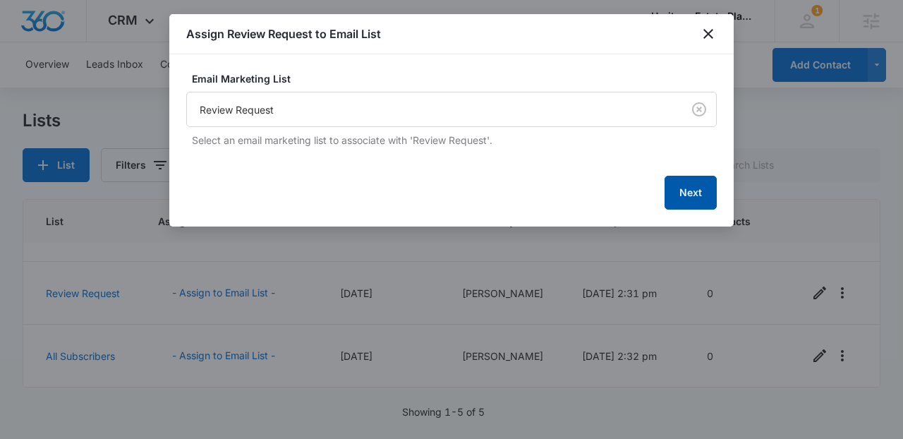
click at [676, 190] on button "Next" at bounding box center [690, 193] width 52 height 34
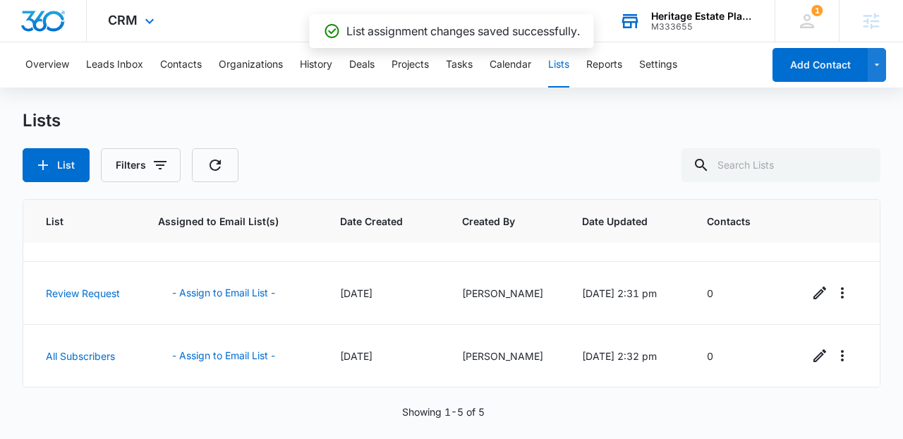
click at [180, 9] on div "CRM Apps Reputation Websites Forms CRM Email Social Content Ads Intelligence Fi…" at bounding box center [451, 21] width 903 height 42
click at [133, 24] on span "CRM" at bounding box center [123, 20] width 30 height 15
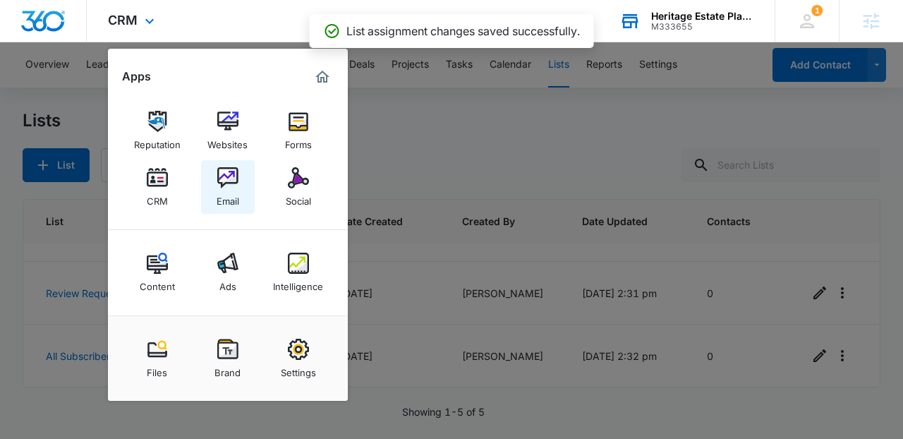
click at [226, 166] on link "Email" at bounding box center [228, 187] width 54 height 54
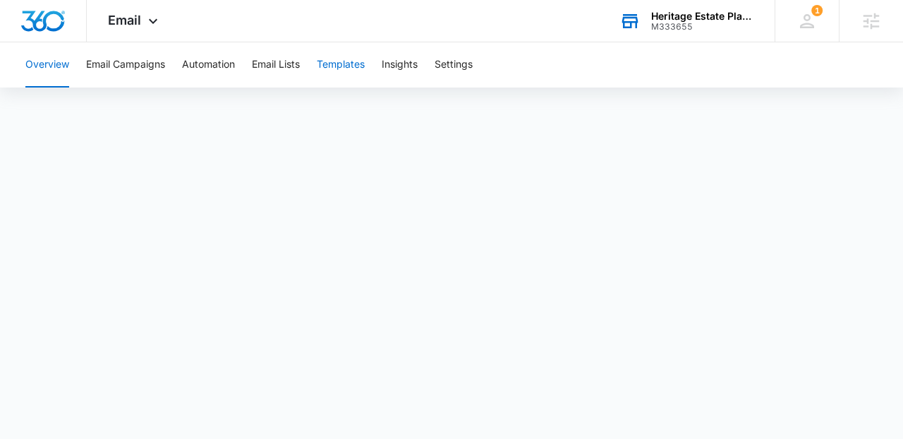
click at [344, 73] on button "Templates" at bounding box center [341, 64] width 48 height 45
click at [401, 412] on body "Email Apps Reputation Websites Forms CRM Email Social Content Ads Intelligence …" at bounding box center [451, 219] width 903 height 439
click at [171, 17] on div "Email Apps Reputation Websites Forms CRM Email Social Content Ads Intelligence …" at bounding box center [135, 21] width 96 height 42
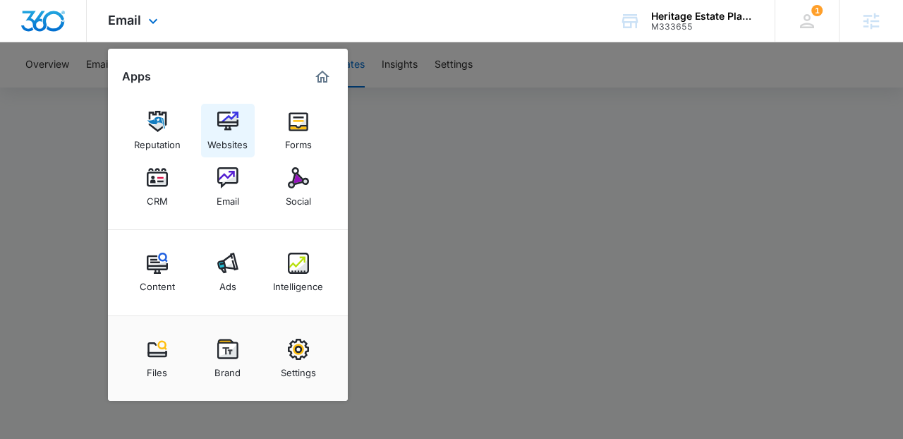
click at [221, 128] on img at bounding box center [227, 121] width 21 height 21
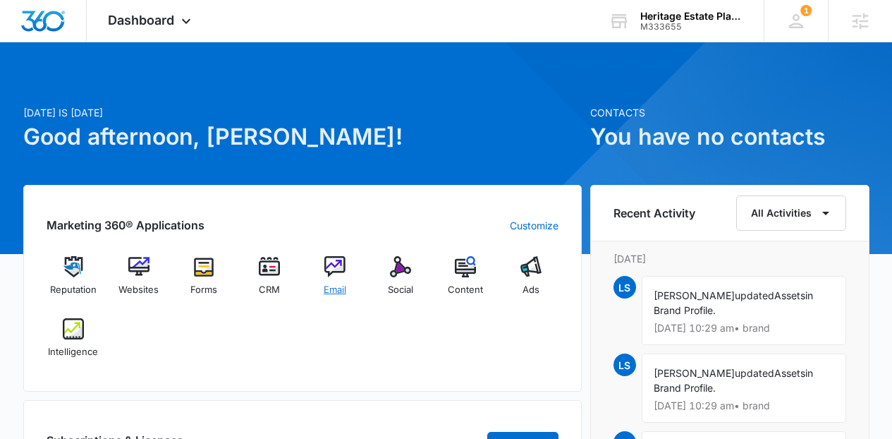
click at [336, 274] on img at bounding box center [334, 266] width 21 height 21
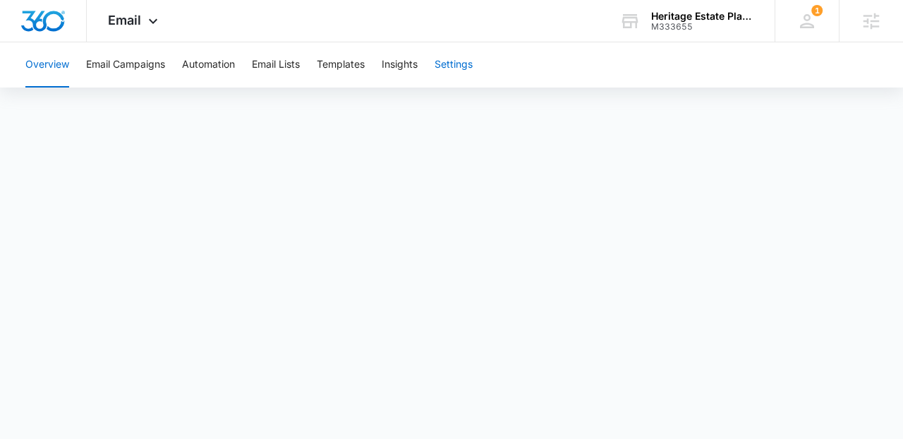
click at [450, 66] on button "Settings" at bounding box center [453, 64] width 38 height 45
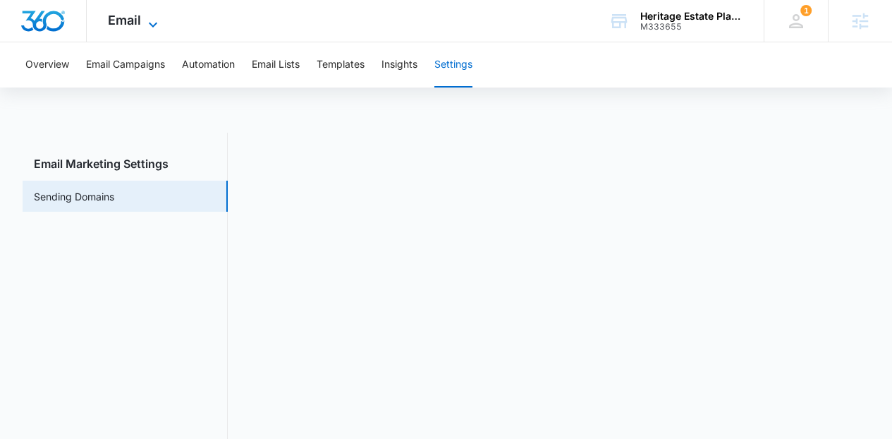
click at [147, 25] on icon at bounding box center [153, 24] width 17 height 17
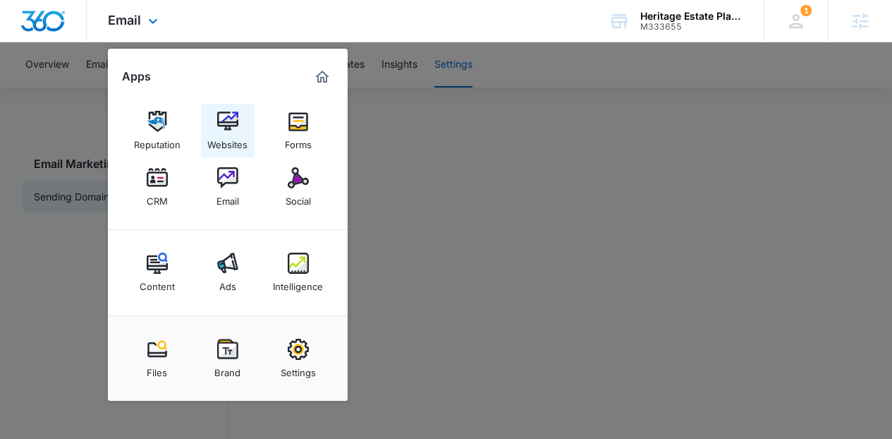
click at [243, 135] on div "Websites" at bounding box center [227, 141] width 40 height 18
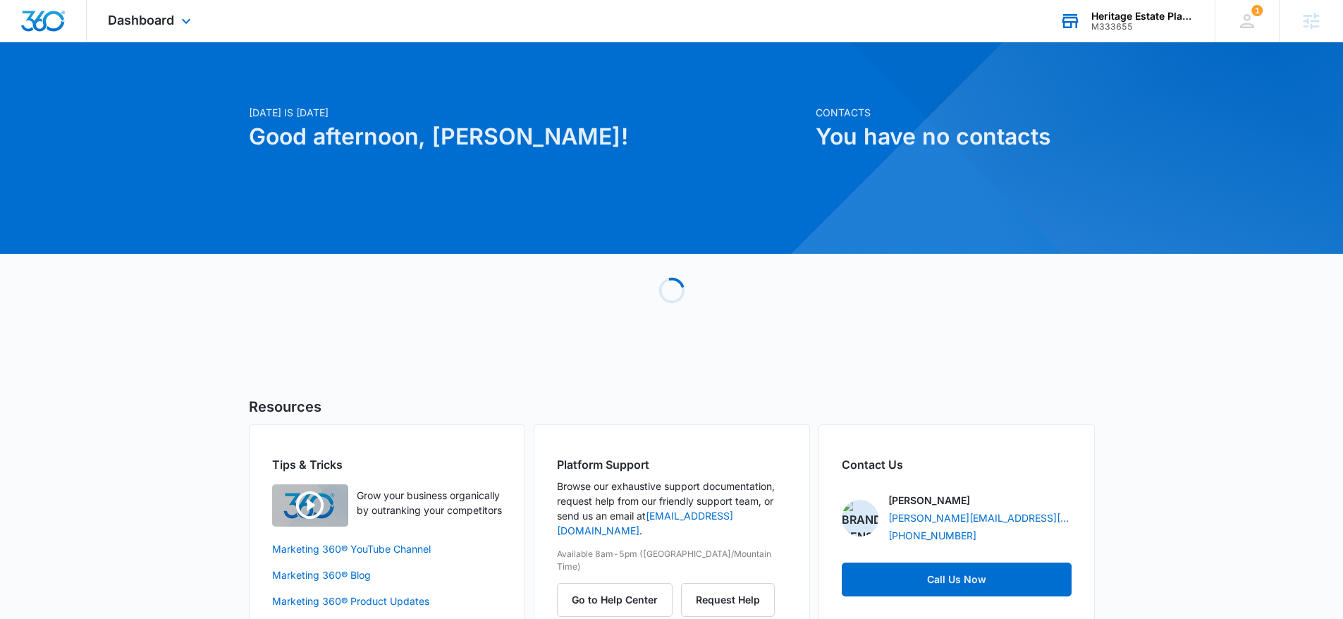
click at [1114, 20] on div "Heritage Estate Planning and Law" at bounding box center [1143, 16] width 103 height 11
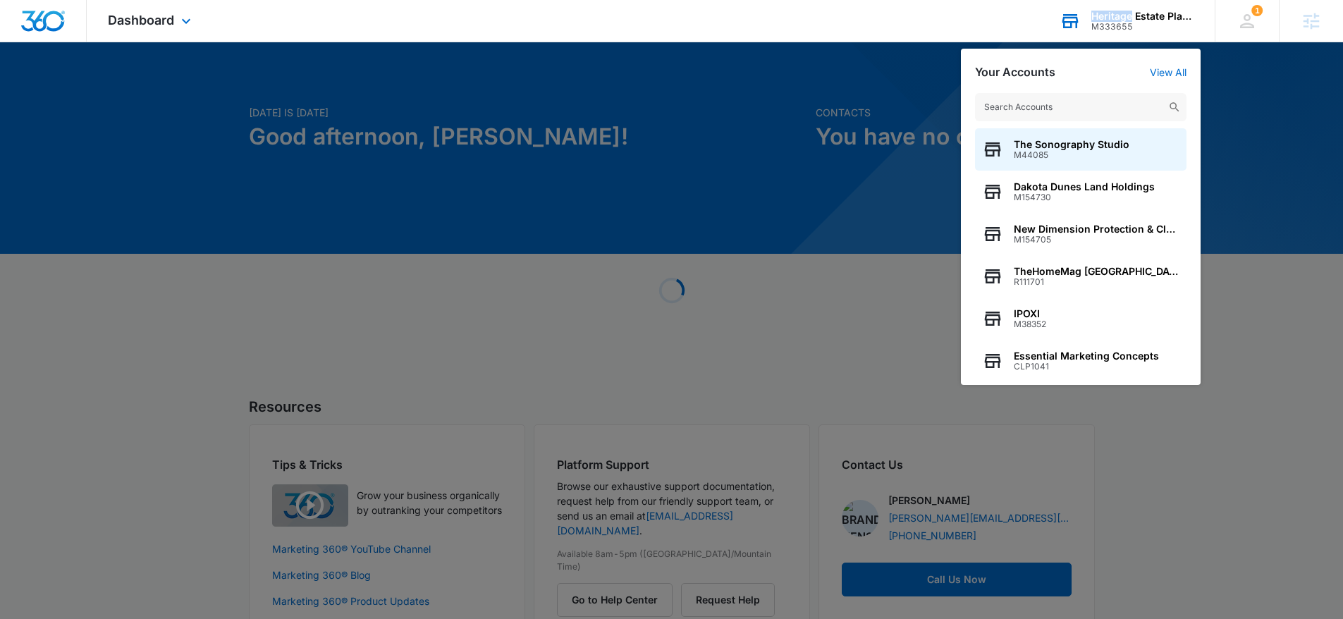
click at [1114, 20] on div "Heritage Estate Planning and Law" at bounding box center [1143, 16] width 103 height 11
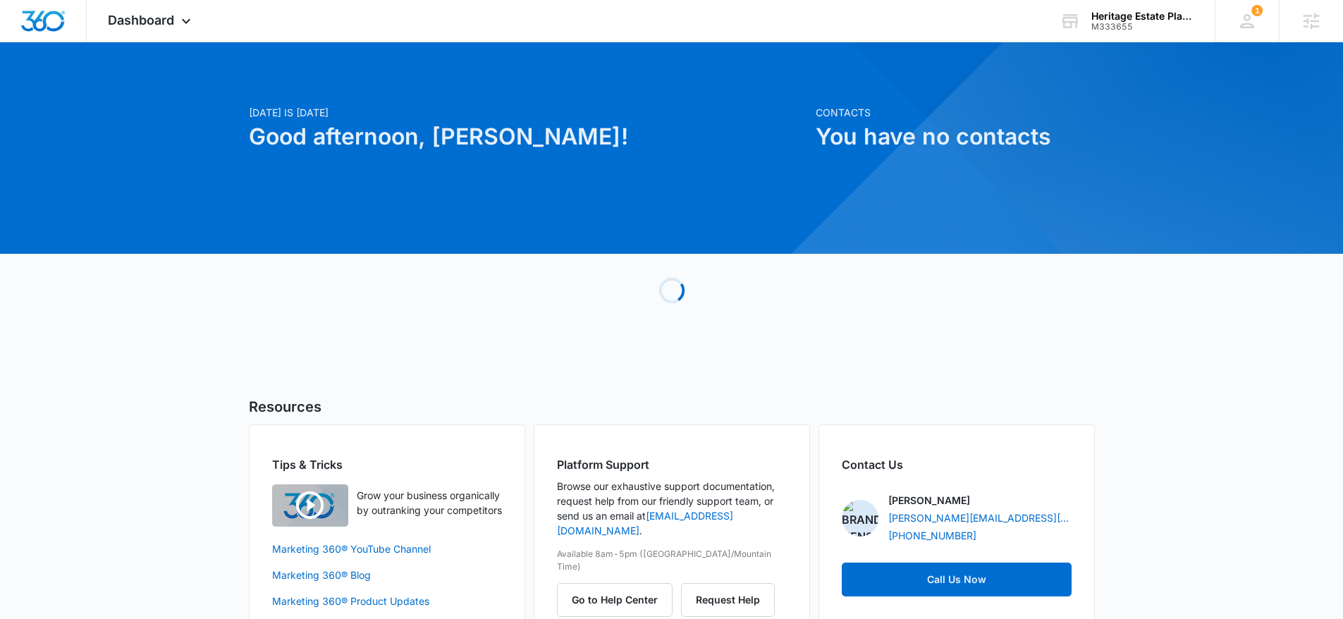
click at [1108, 42] on div at bounding box center [1307, 338] width 1201 height 1201
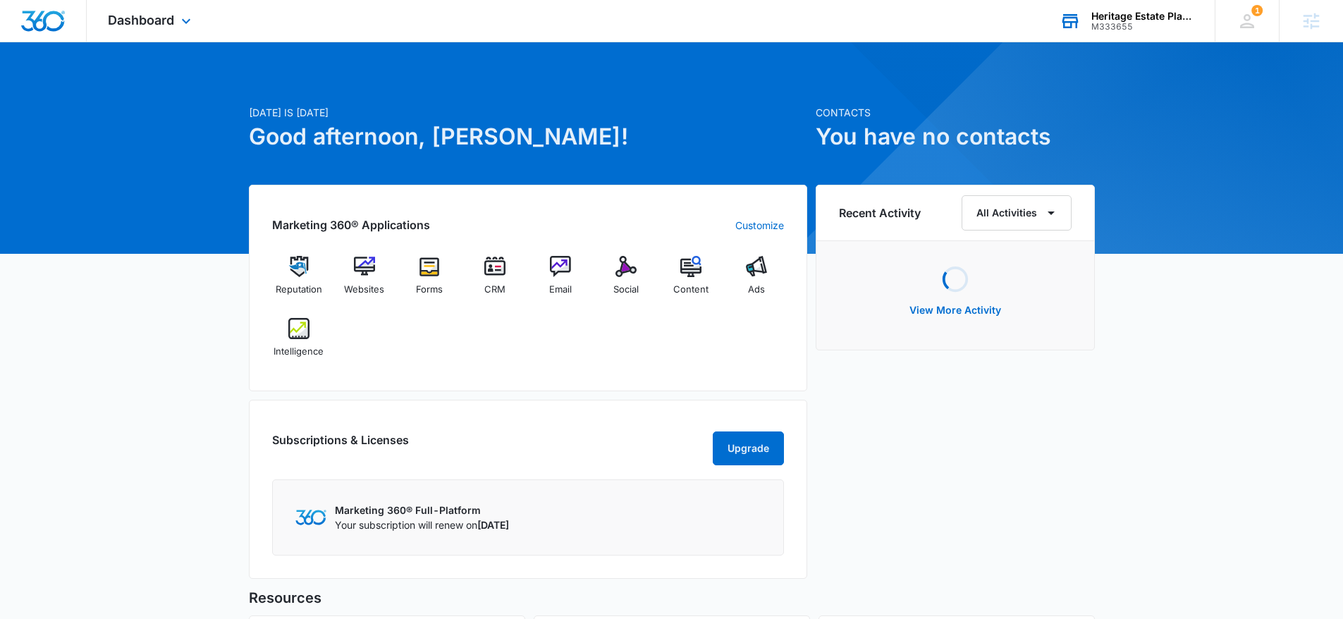
click at [1116, 23] on div "M333655" at bounding box center [1143, 27] width 103 height 10
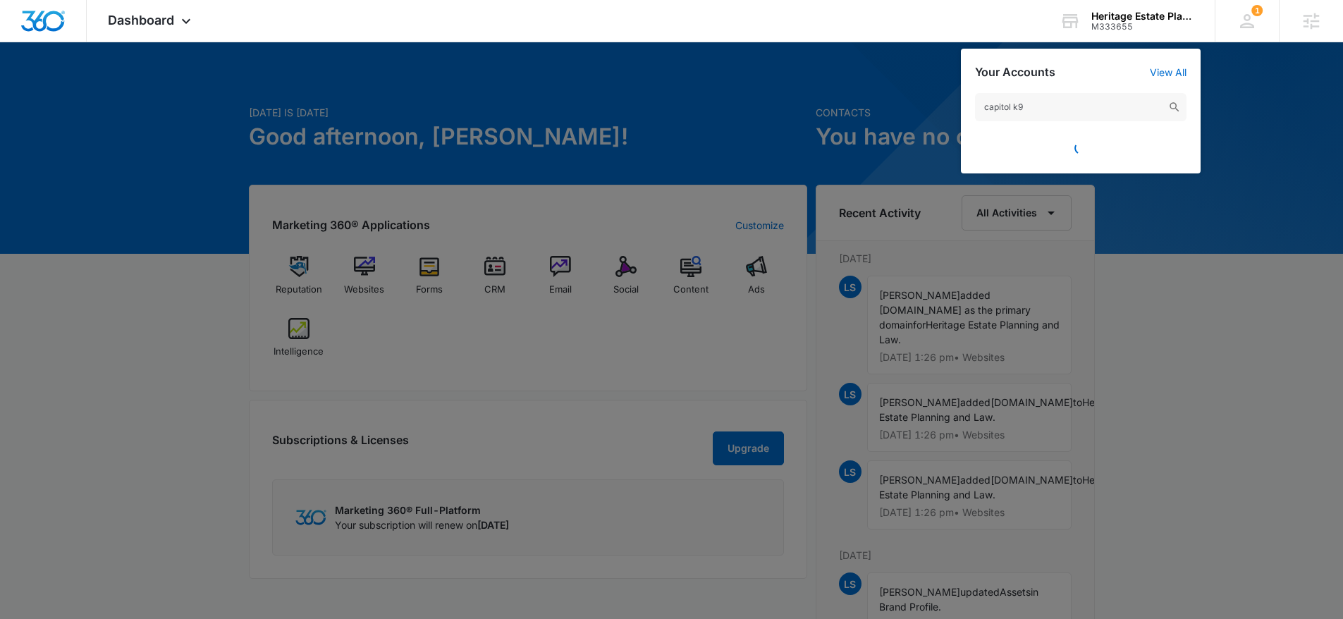
type input "capitol k9"
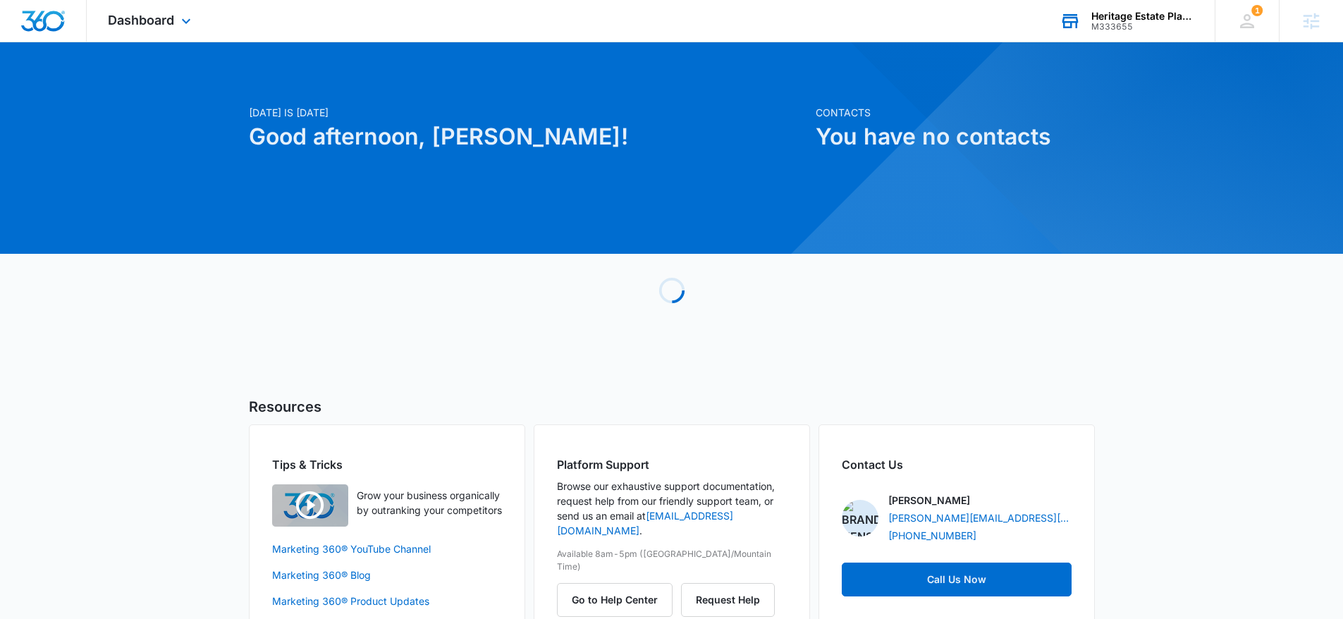
click at [1164, 20] on div "Heritage Estate Planning and Law" at bounding box center [1143, 16] width 103 height 11
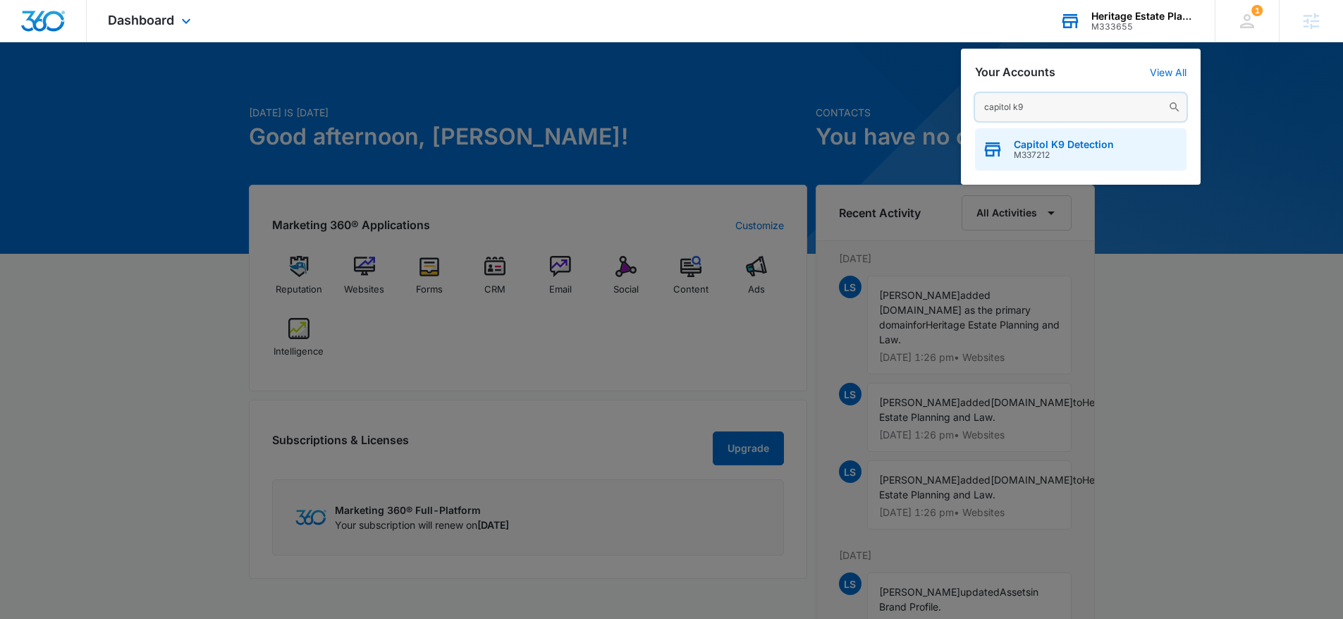
type input "capitol k9"
click at [1055, 139] on span "Capitol K9 Detection" at bounding box center [1064, 144] width 100 height 11
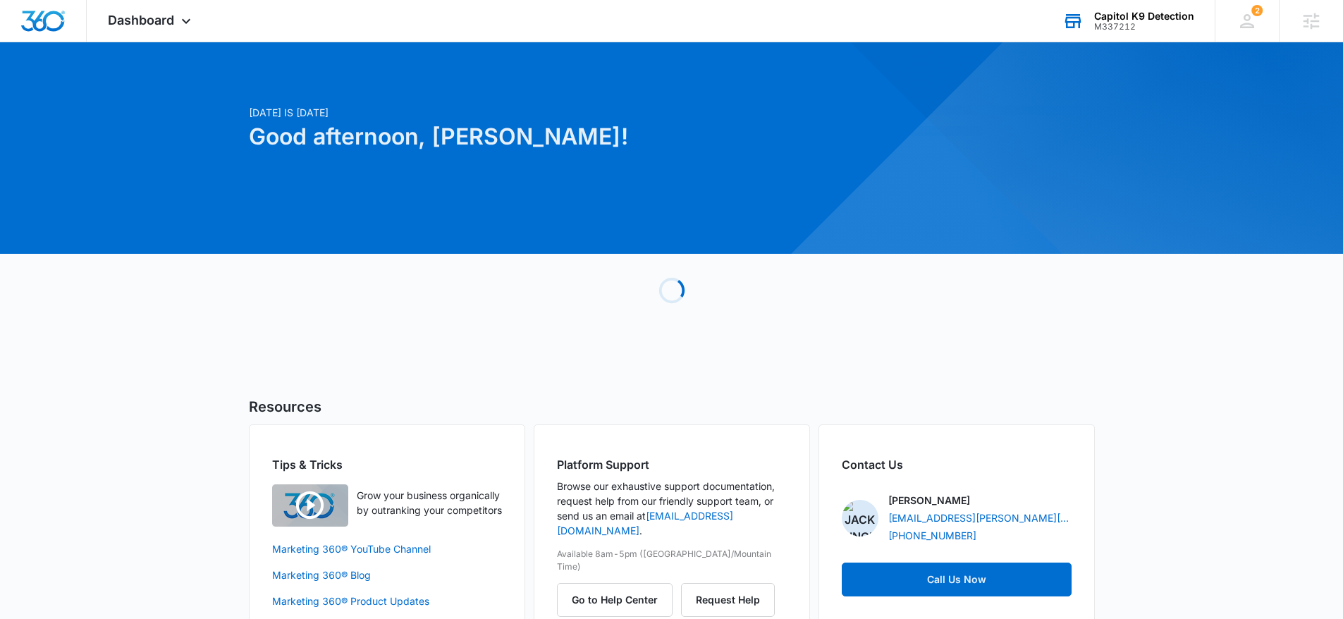
drag, startPoint x: 155, startPoint y: 33, endPoint x: 165, endPoint y: 47, distance: 16.6
click at [154, 33] on div "Dashboard Apps Reputation Websites Forms CRM Email Social Content Ads Intellige…" at bounding box center [151, 21] width 129 height 42
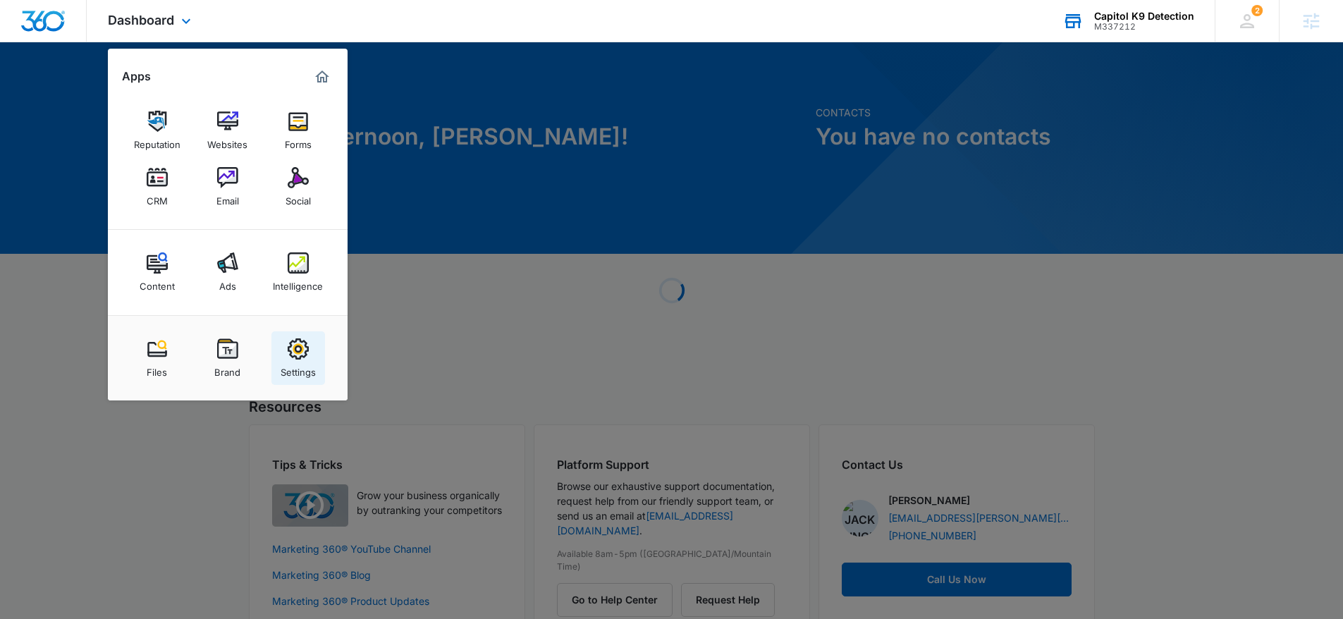
click at [296, 365] on div "Settings" at bounding box center [298, 369] width 35 height 18
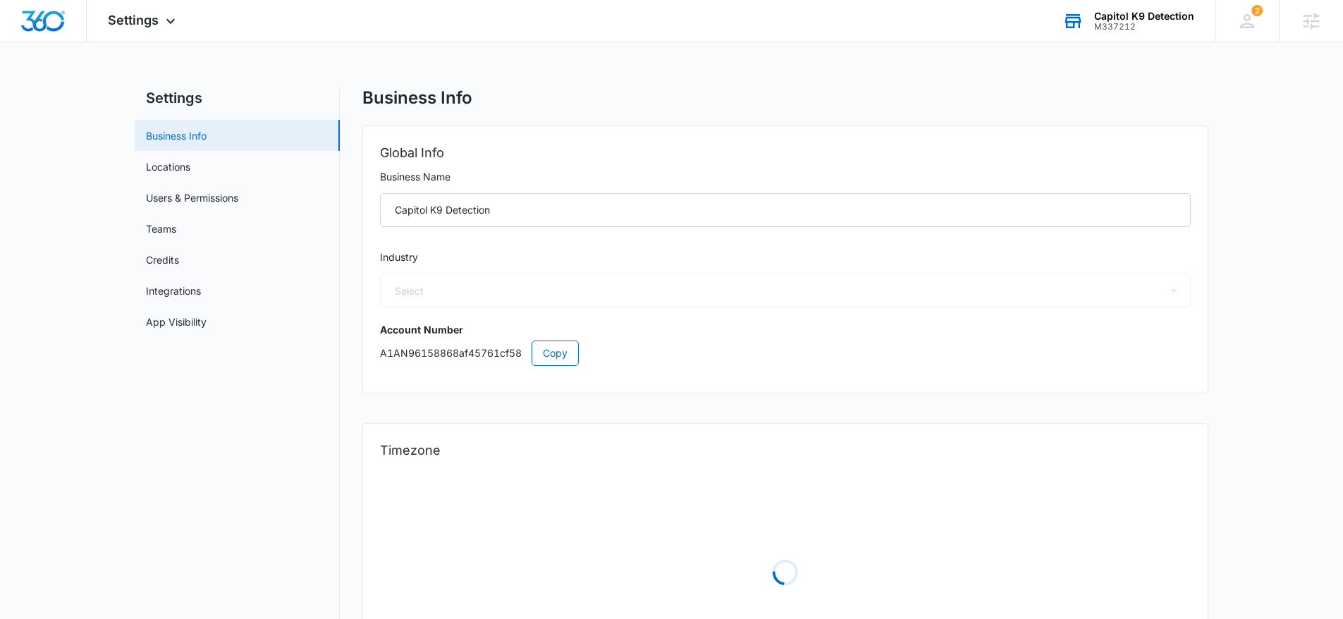
select select "52"
select select "US"
select select "America/New_York"
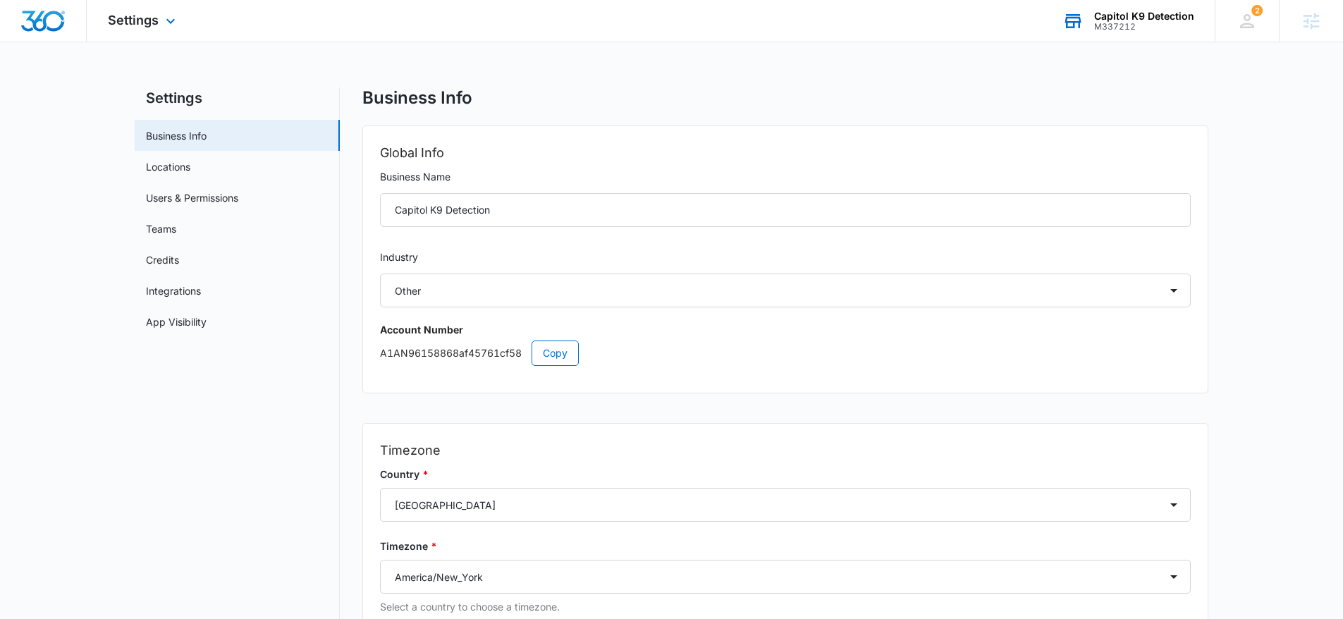
click at [154, 39] on div "Settings Apps Reputation Websites Forms CRM Email Social Content Ads Intelligen…" at bounding box center [144, 21] width 114 height 42
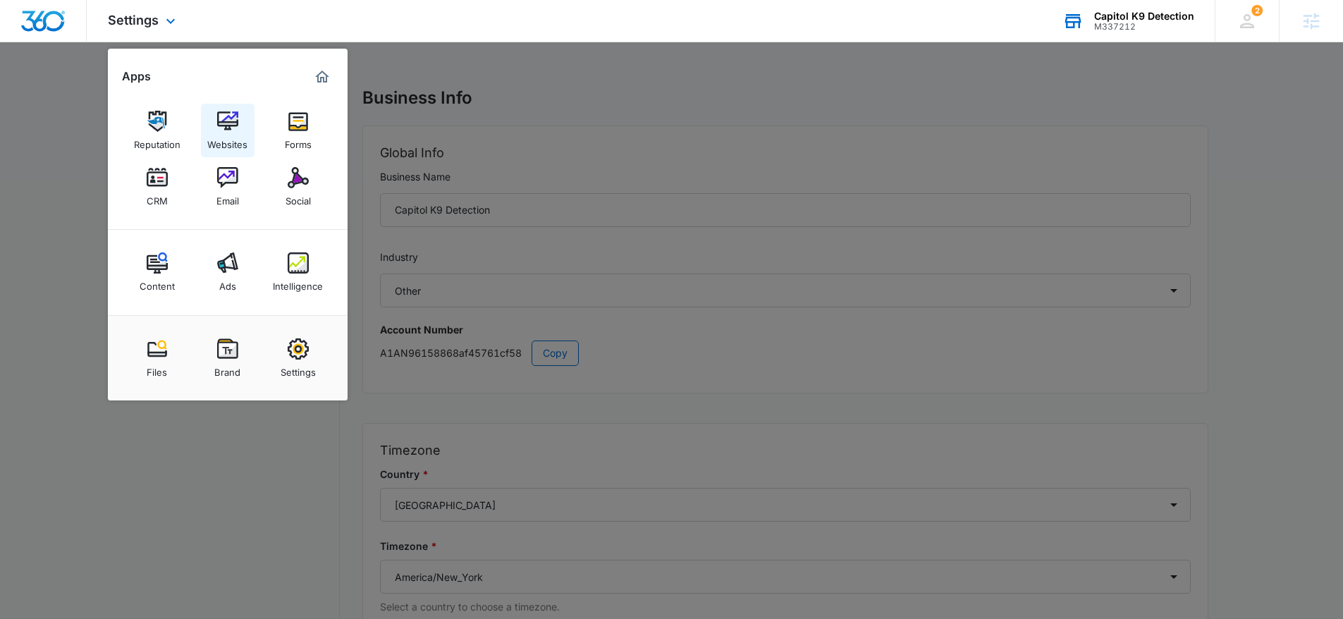
click at [215, 117] on link "Websites" at bounding box center [228, 131] width 54 height 54
